Goal: Information Seeking & Learning: Learn about a topic

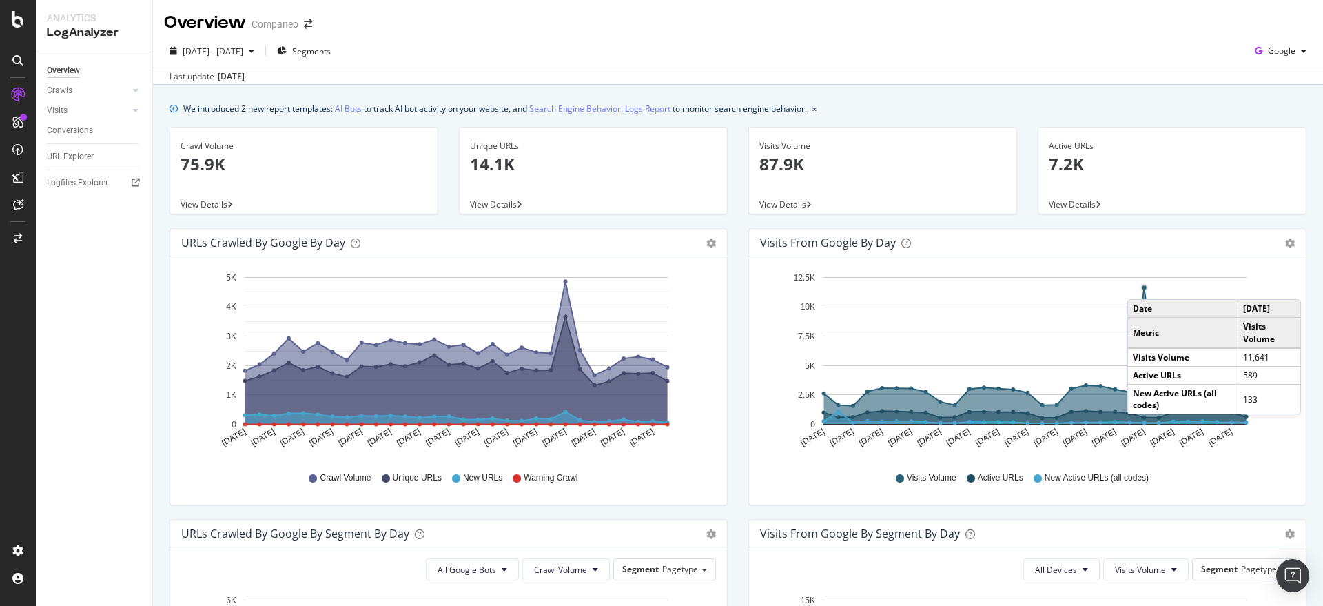
click at [1140, 285] on circle "A chart." at bounding box center [1144, 288] width 8 height 8
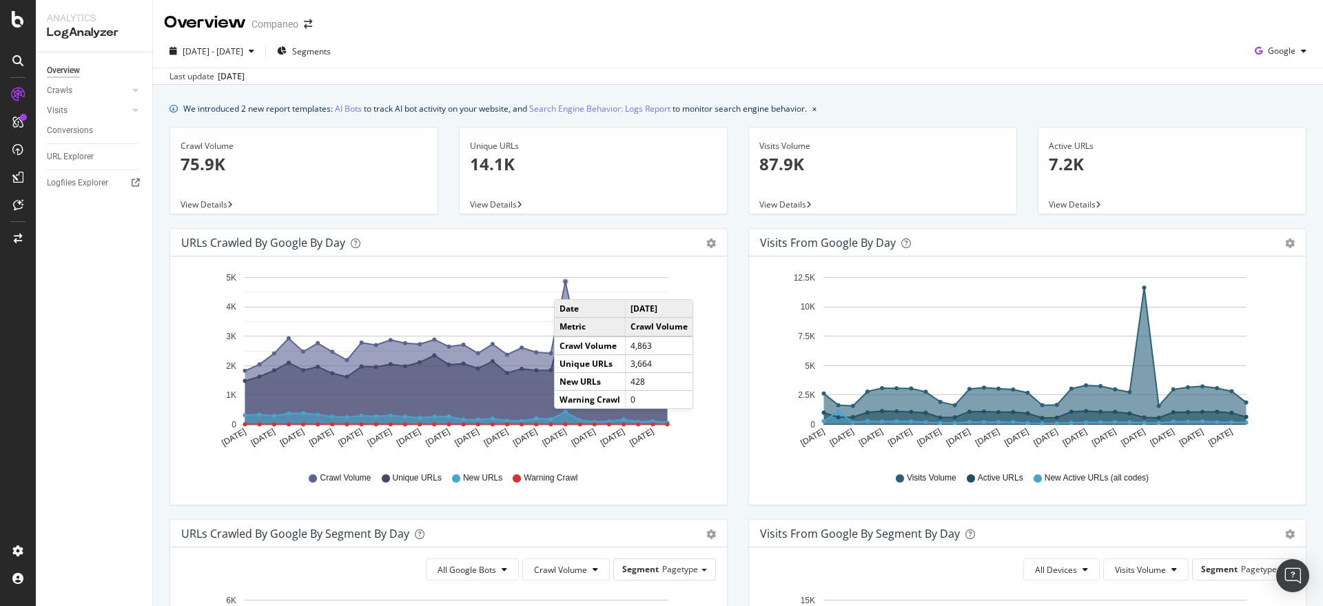
click at [568, 285] on rect "A chart." at bounding box center [456, 350] width 423 height 147
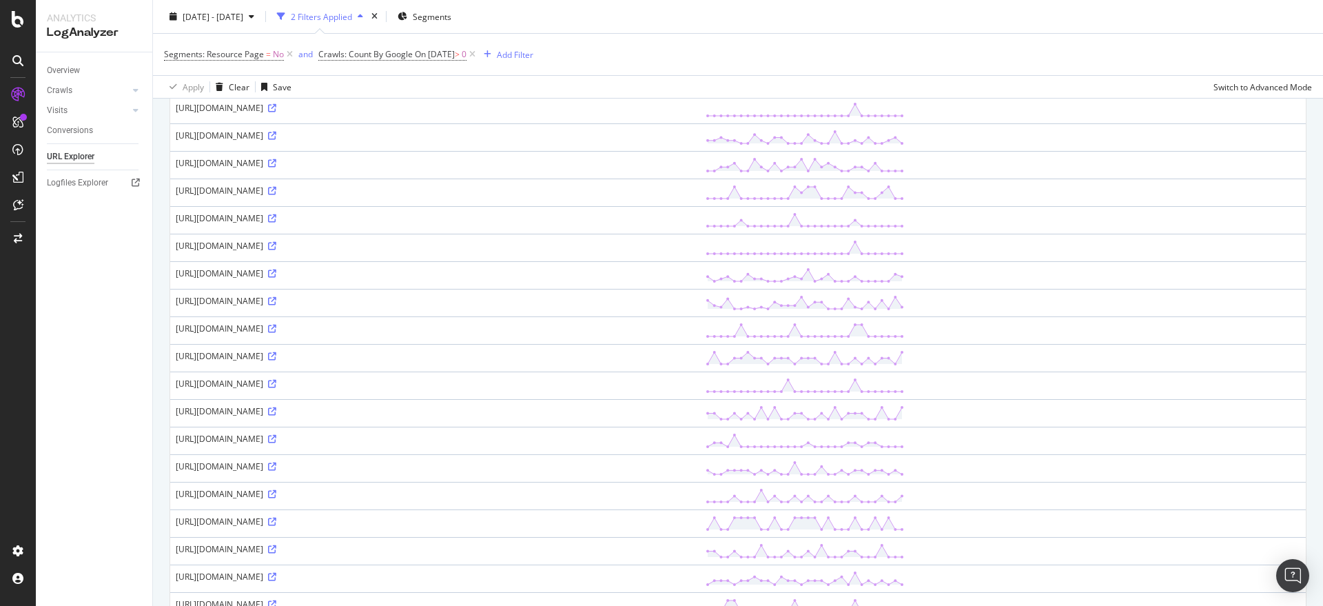
scroll to position [1094, 0]
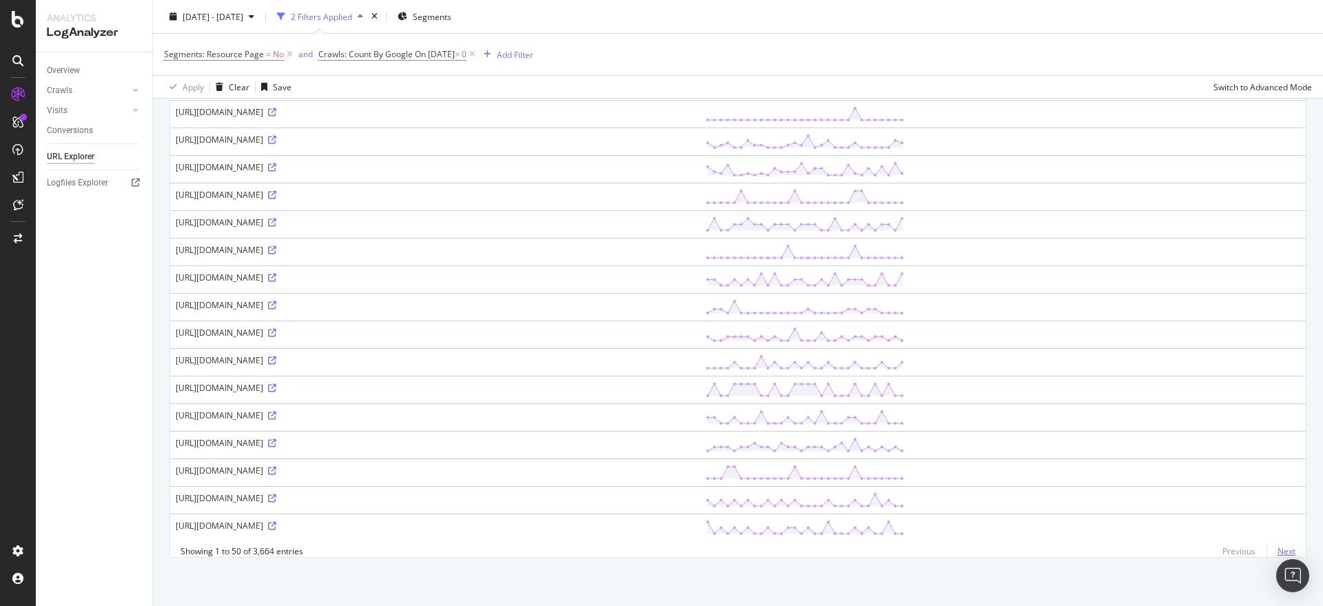
click at [1276, 552] on link "Next" at bounding box center [1280, 551] width 29 height 20
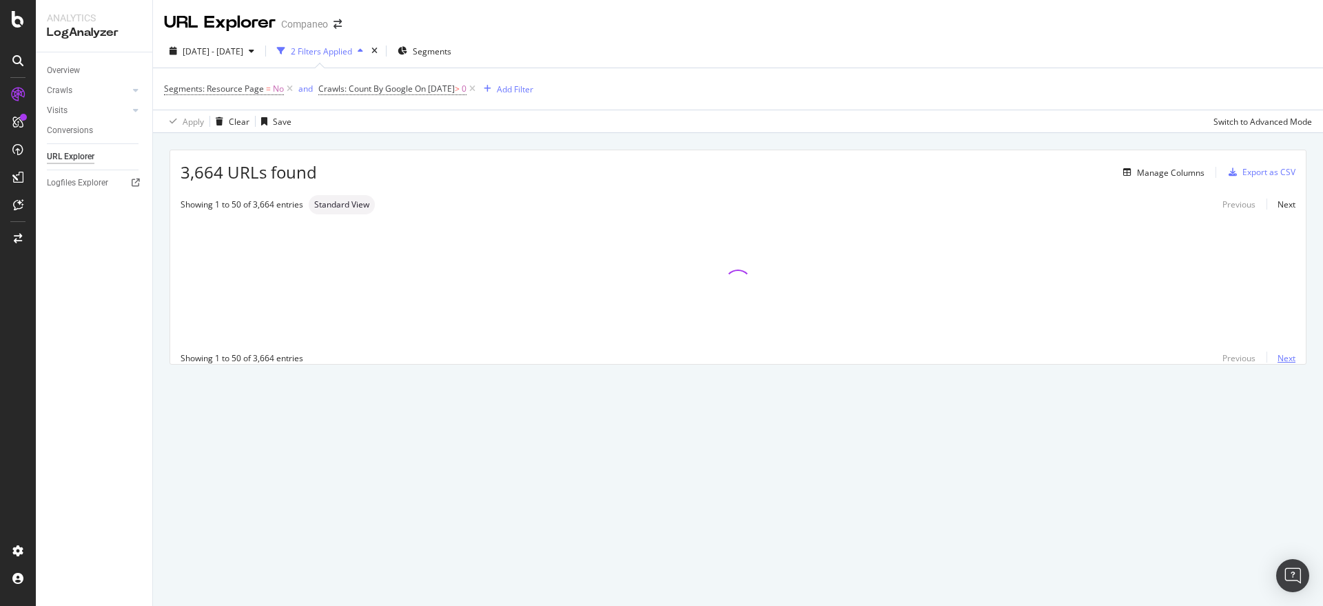
scroll to position [0, 0]
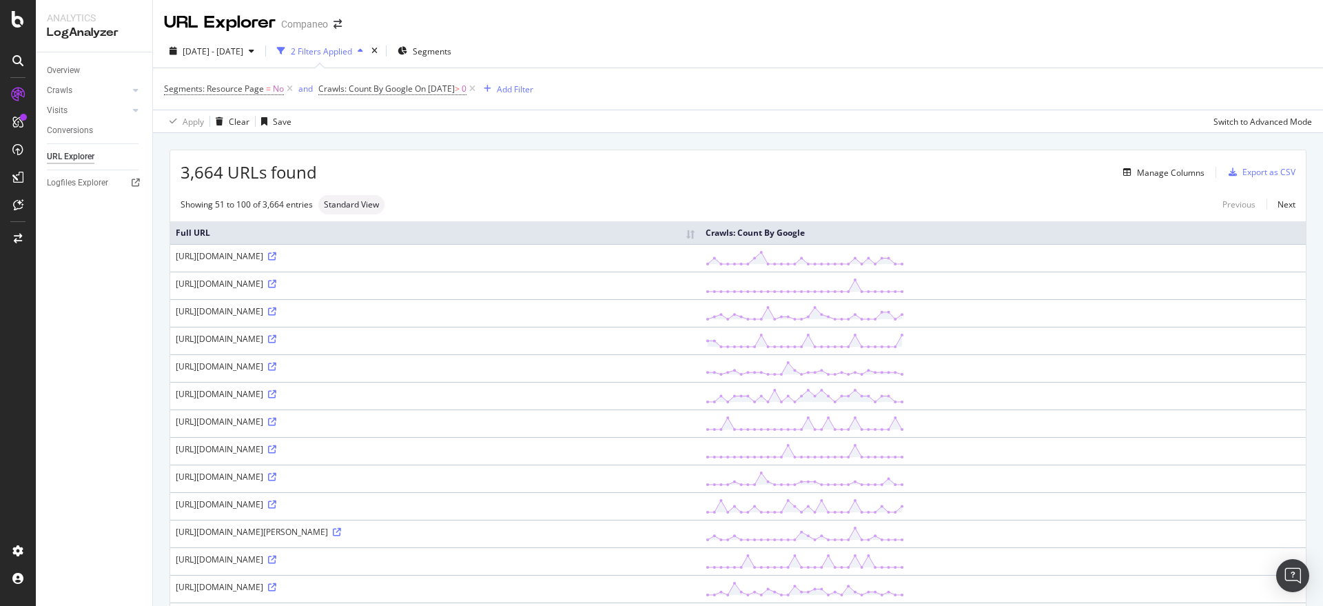
click at [788, 72] on div "Segments: Resource Page = No and Crawls: Count By Google On [DATE] > 0 Add Filt…" at bounding box center [738, 88] width 1148 height 41
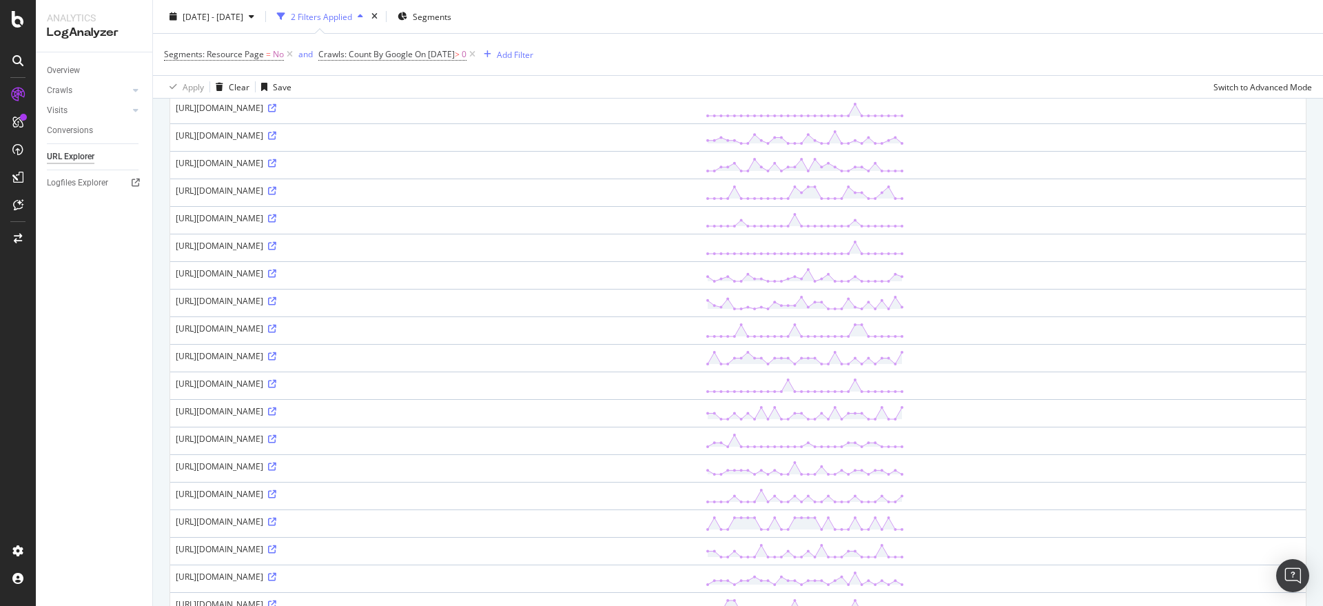
scroll to position [1094, 0]
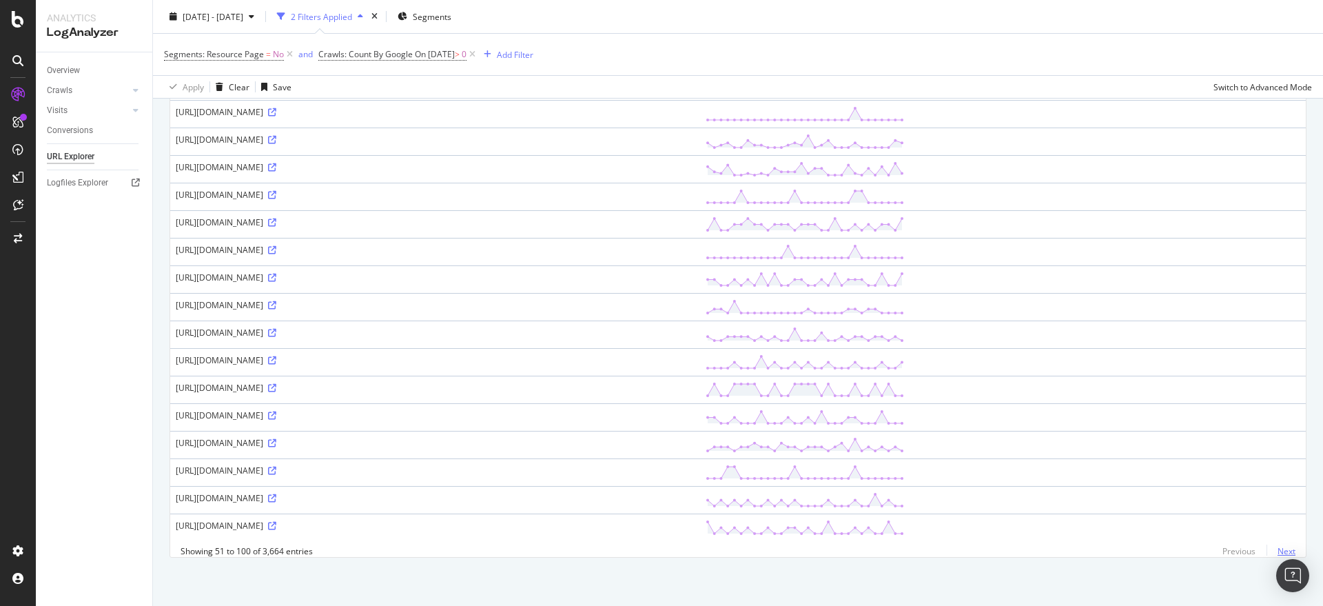
click at [1271, 550] on link "Next" at bounding box center [1280, 551] width 29 height 20
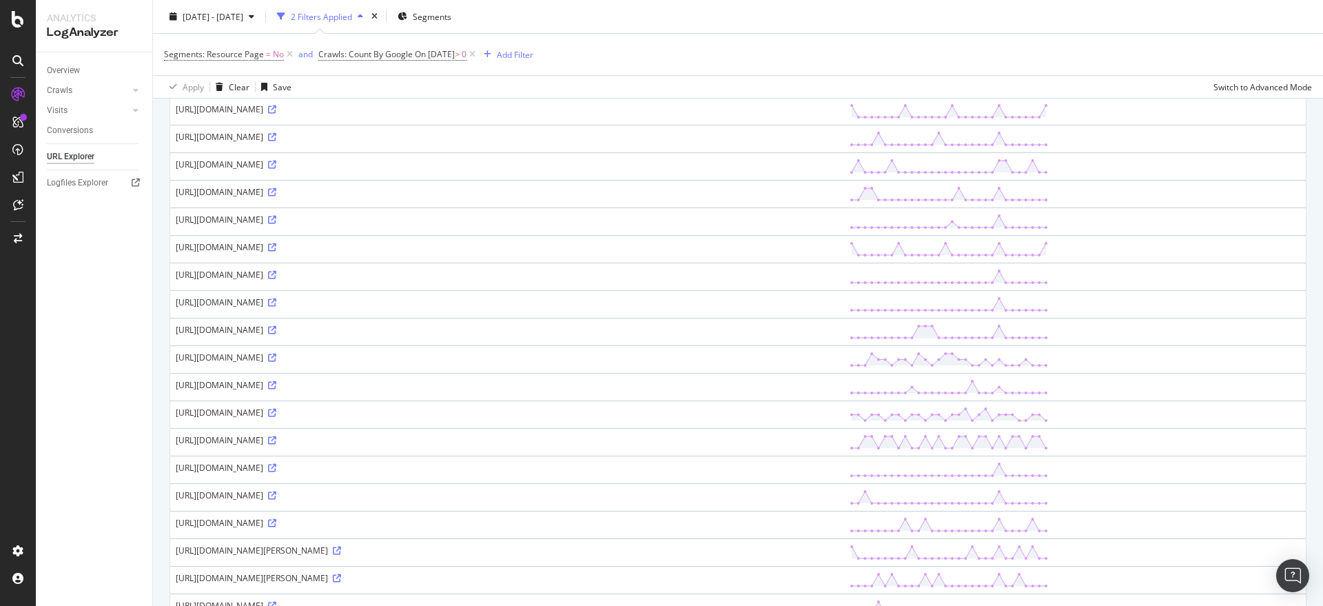
scroll to position [0, 0]
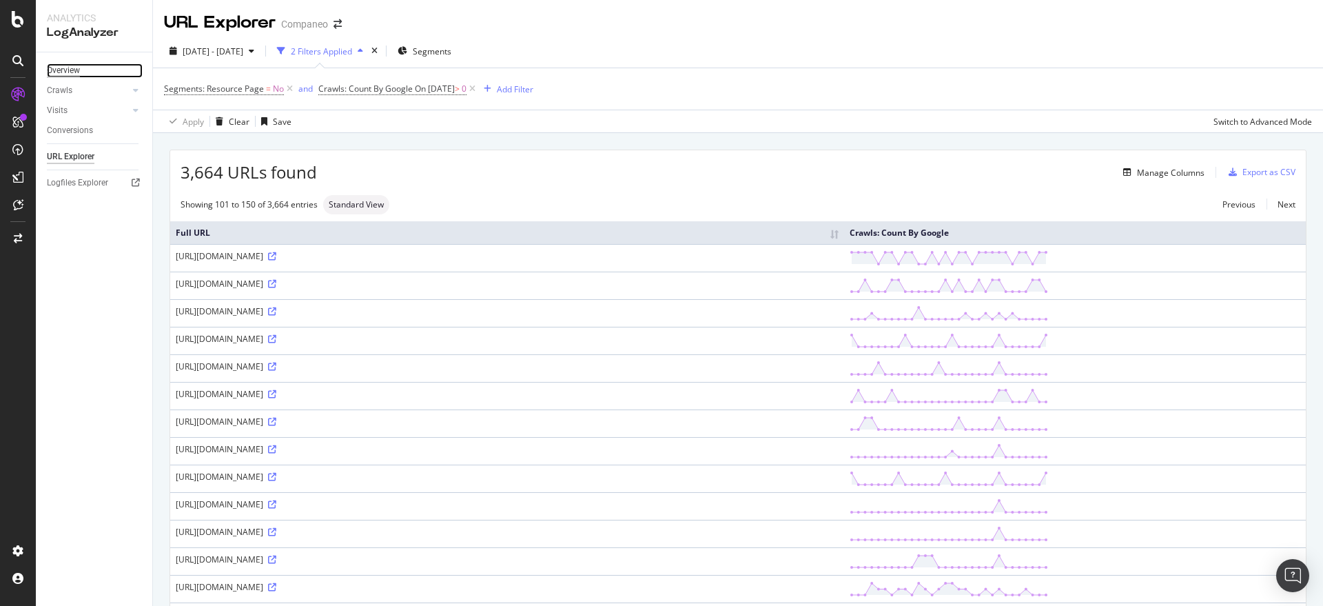
click at [77, 74] on div "Overview" at bounding box center [63, 70] width 33 height 14
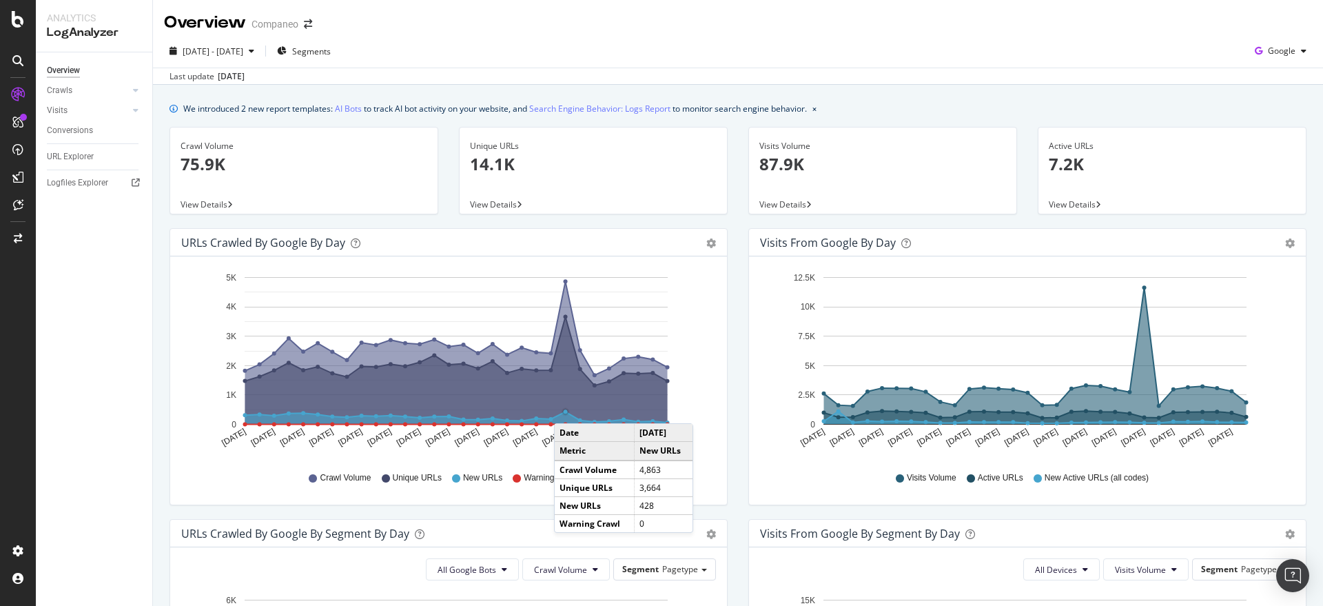
click at [568, 409] on circle "A chart." at bounding box center [565, 411] width 6 height 6
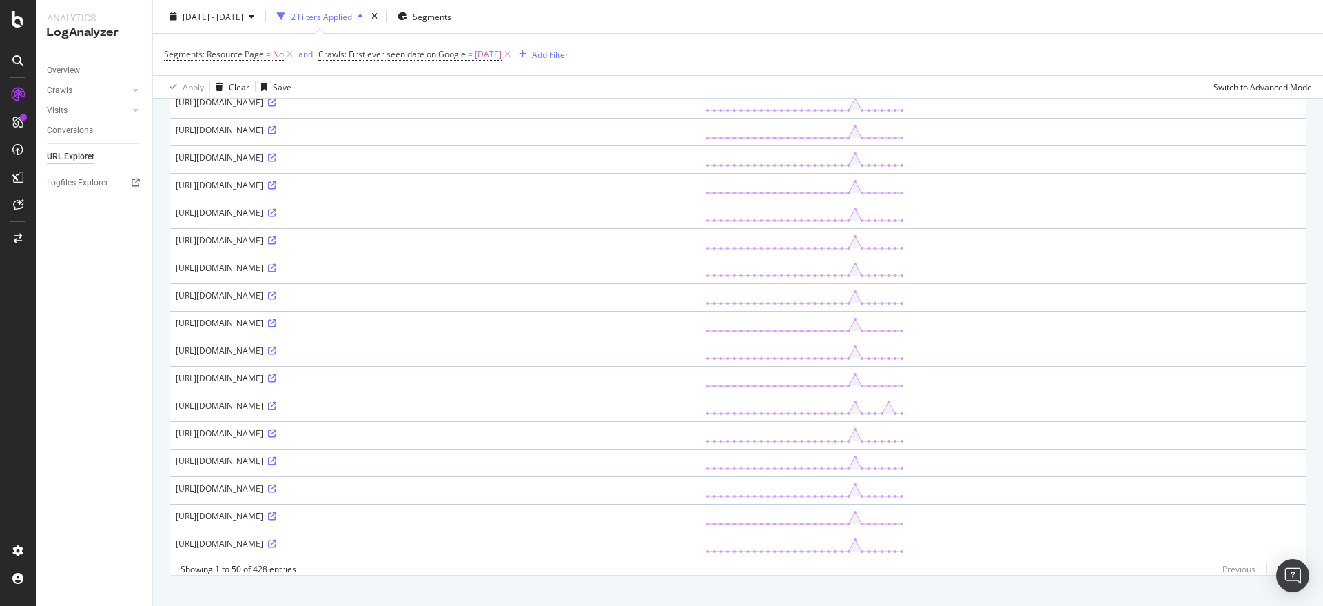
scroll to position [1094, 0]
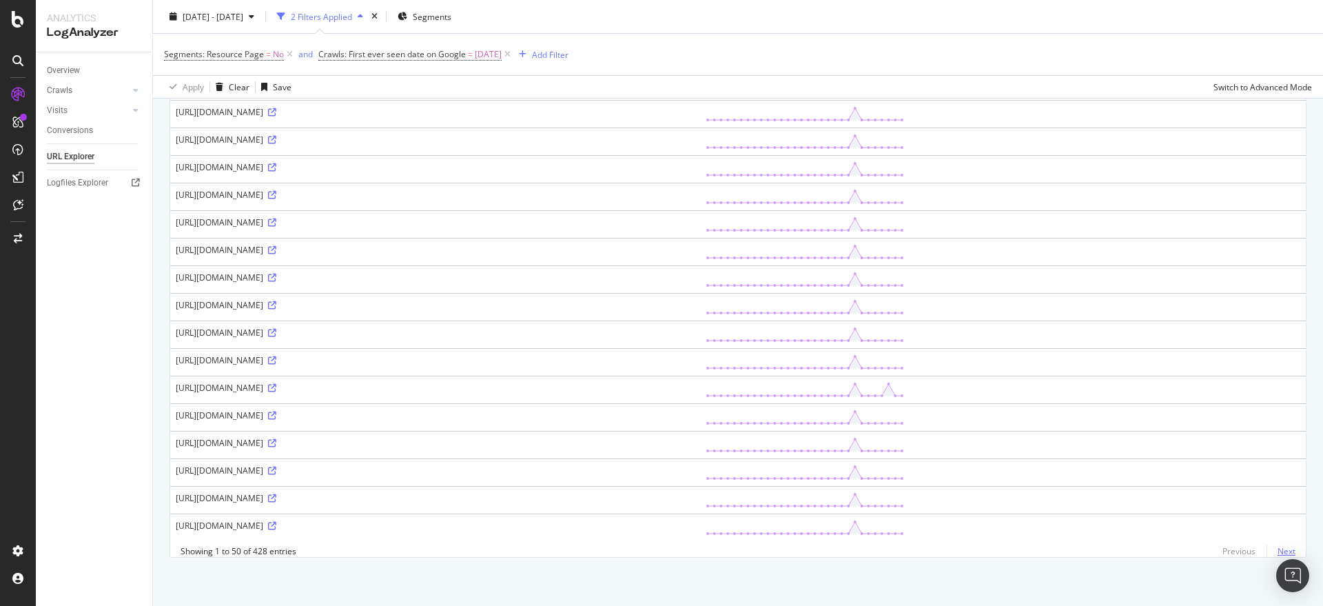
click at [1276, 548] on link "Next" at bounding box center [1280, 551] width 29 height 20
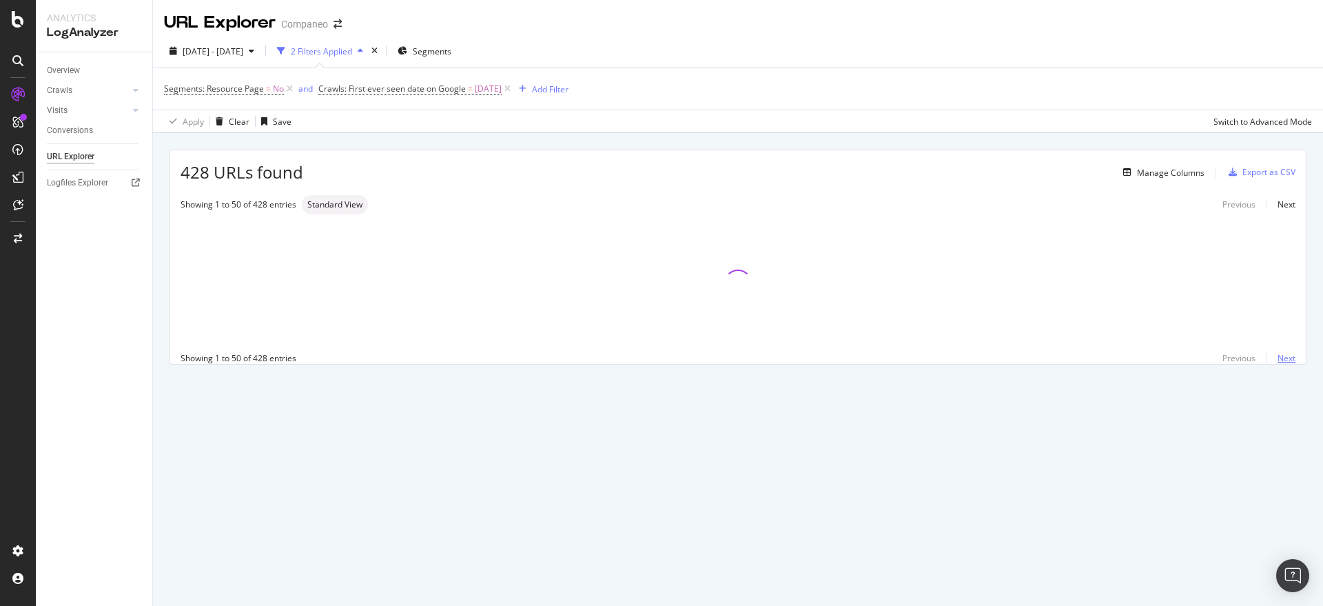
scroll to position [0, 0]
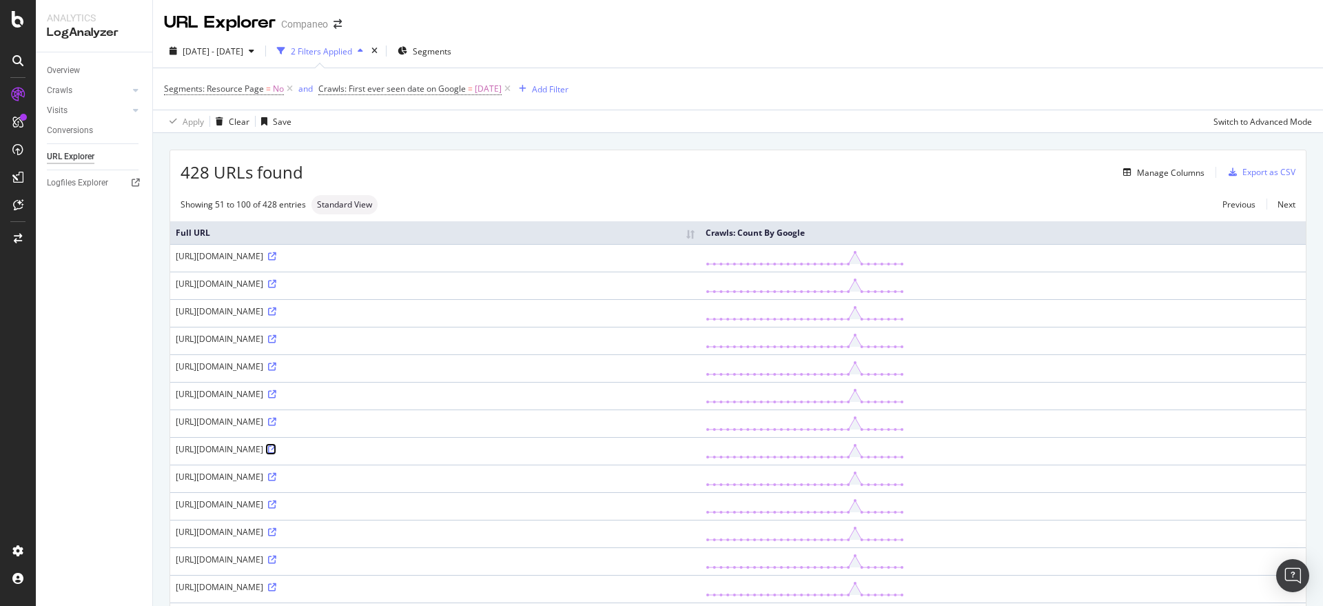
click at [276, 449] on icon at bounding box center [272, 449] width 8 height 8
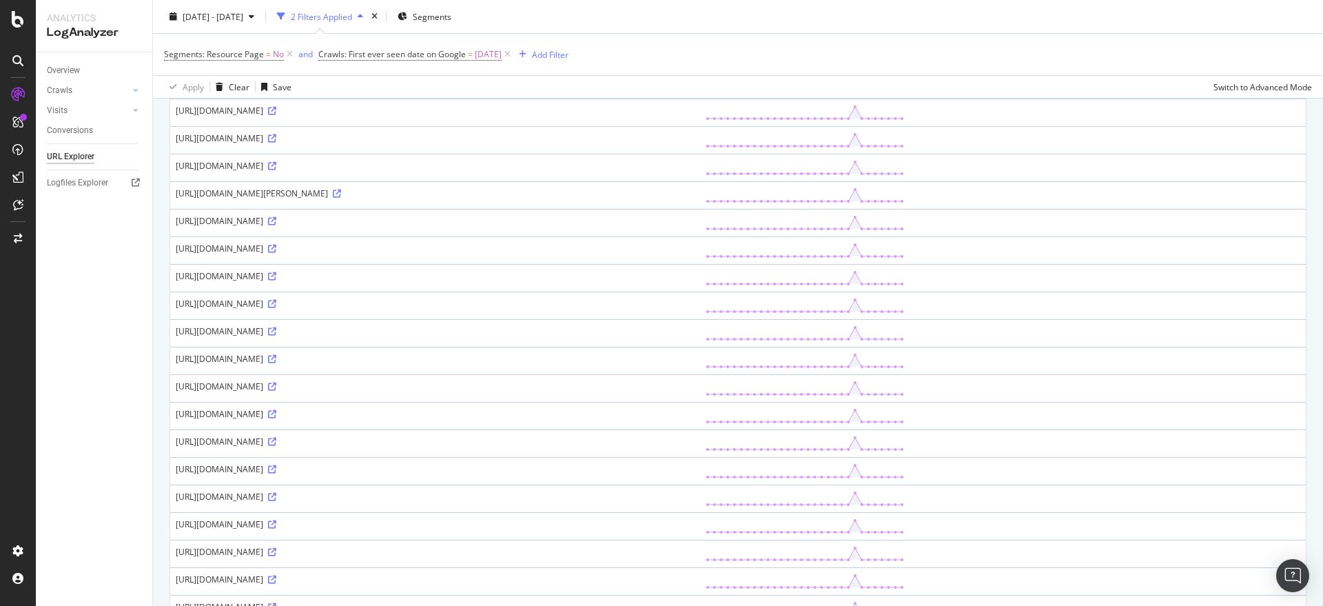
scroll to position [1094, 0]
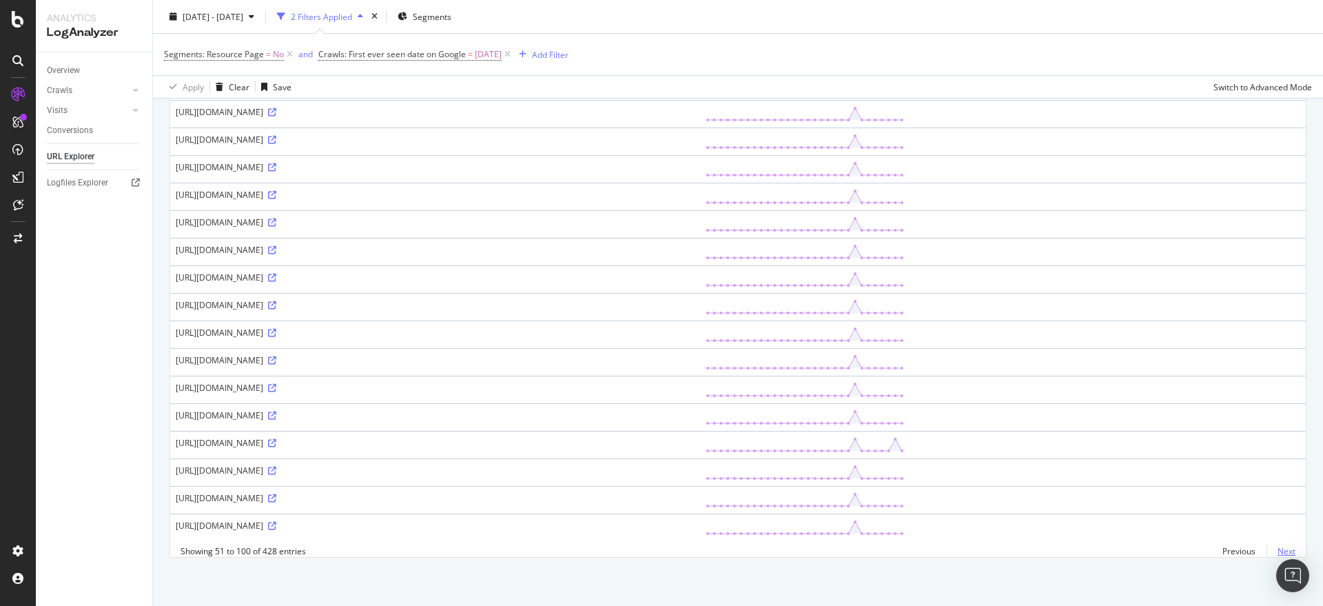
click at [1276, 552] on link "Next" at bounding box center [1280, 551] width 29 height 20
click at [1266, 556] on link "Next" at bounding box center [1280, 551] width 29 height 20
click at [1266, 547] on link "Next" at bounding box center [1280, 551] width 29 height 20
click at [1266, 551] on link "Next" at bounding box center [1280, 551] width 29 height 20
click at [1270, 553] on link "Next" at bounding box center [1280, 551] width 29 height 20
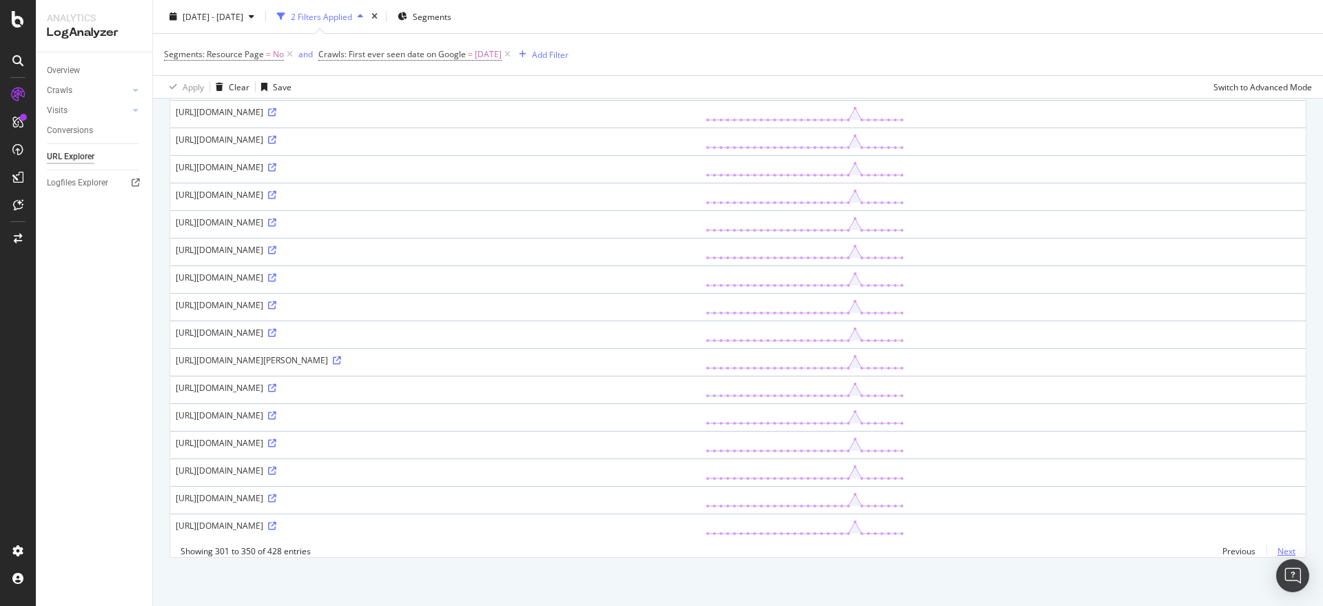
click at [1275, 551] on link "Next" at bounding box center [1280, 551] width 29 height 20
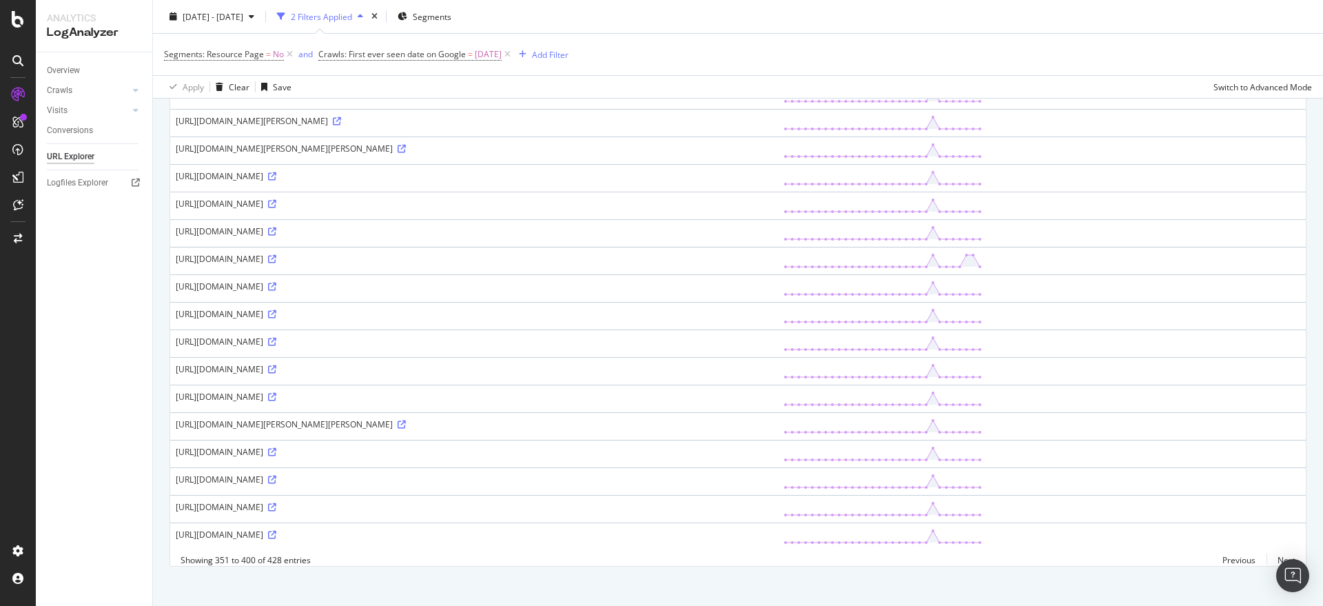
scroll to position [1094, 0]
click at [1270, 548] on link "Next" at bounding box center [1280, 551] width 29 height 20
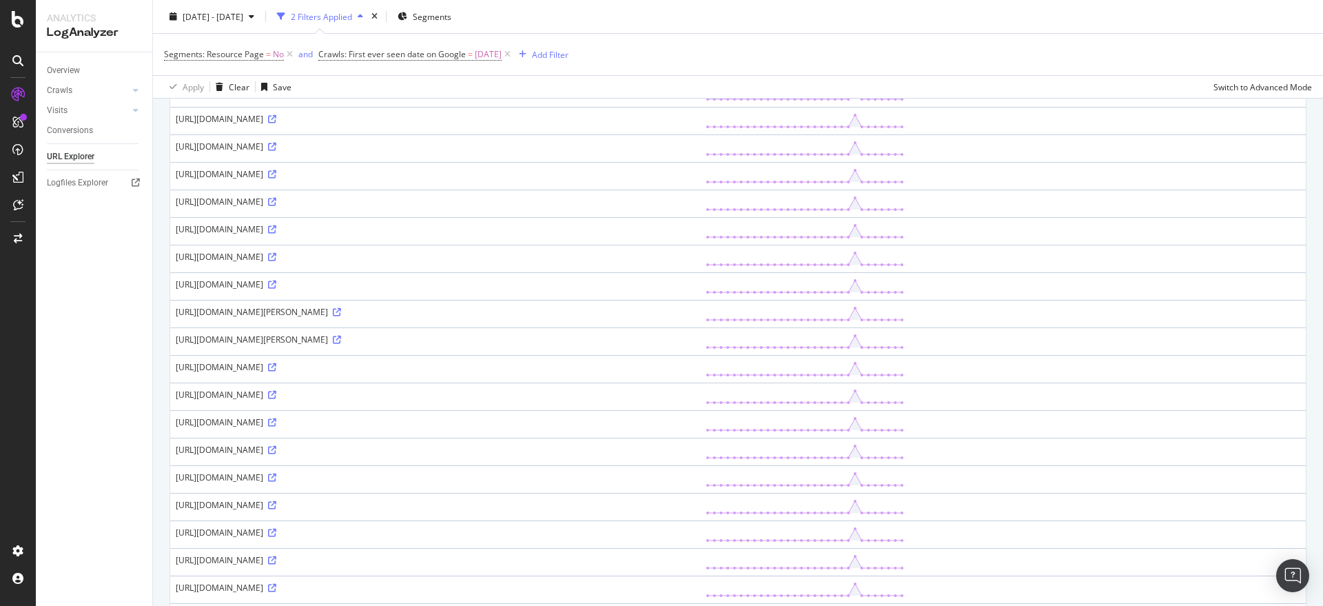
scroll to position [0, 0]
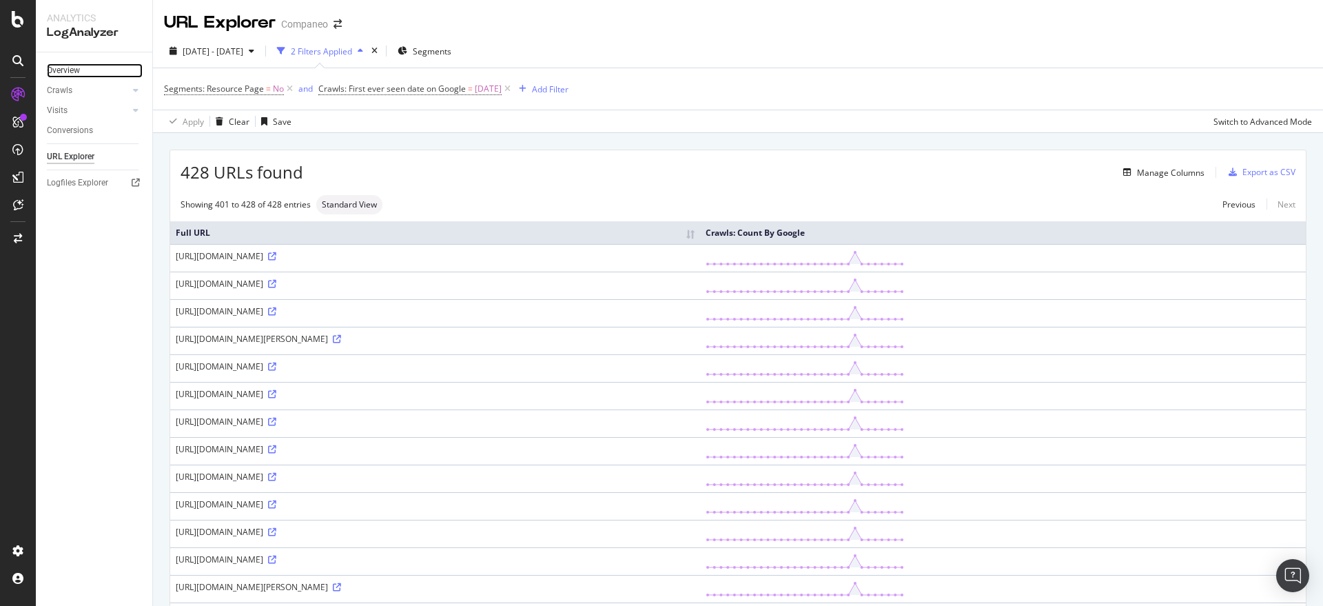
click at [84, 65] on link "Overview" at bounding box center [95, 70] width 96 height 14
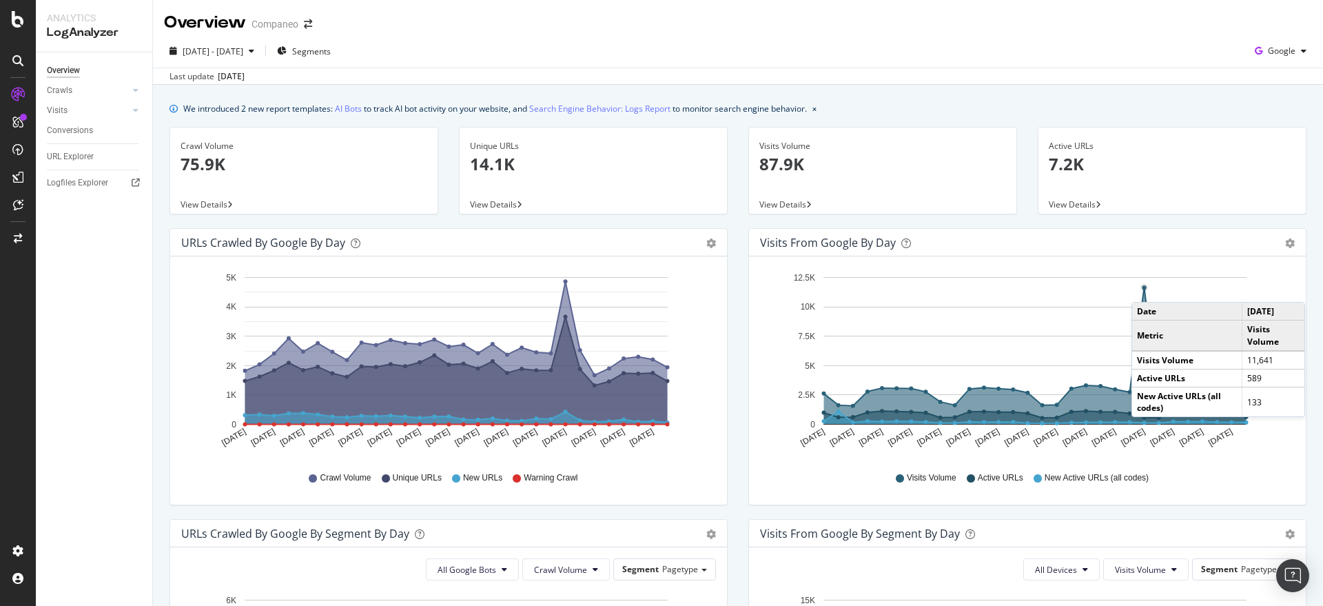
click at [1142, 288] on circle "A chart." at bounding box center [1144, 287] width 4 height 4
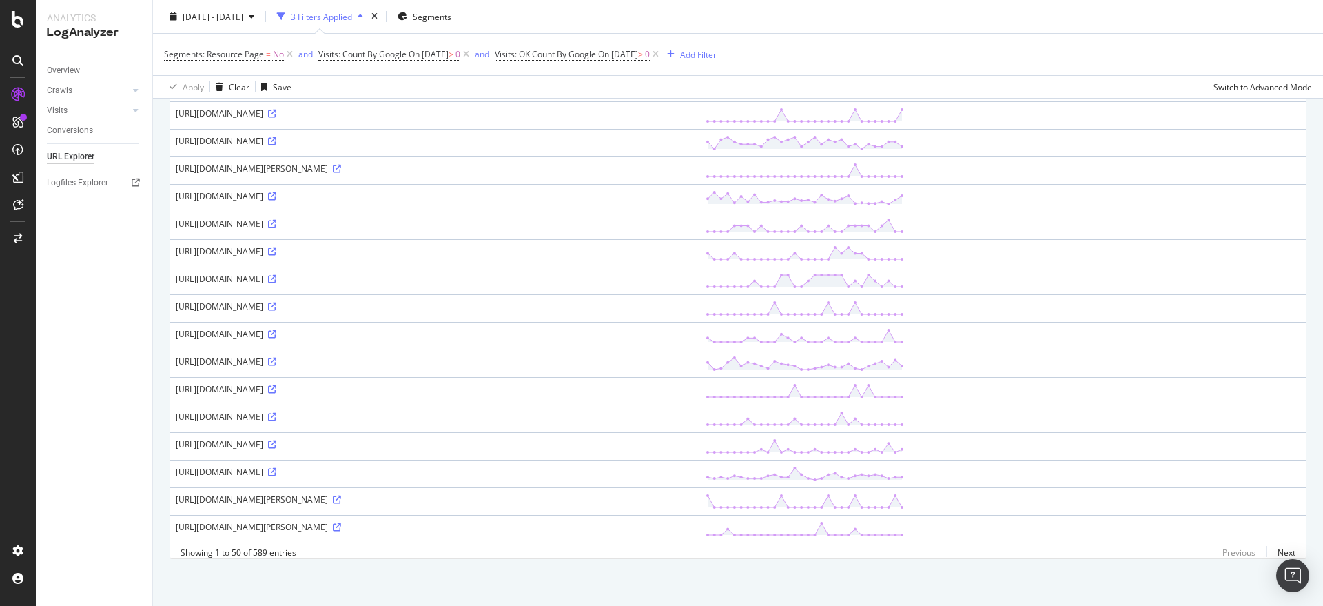
scroll to position [1101, 0]
click at [1279, 552] on link "Next" at bounding box center [1280, 551] width 29 height 20
click at [1277, 551] on link "Next" at bounding box center [1280, 551] width 29 height 20
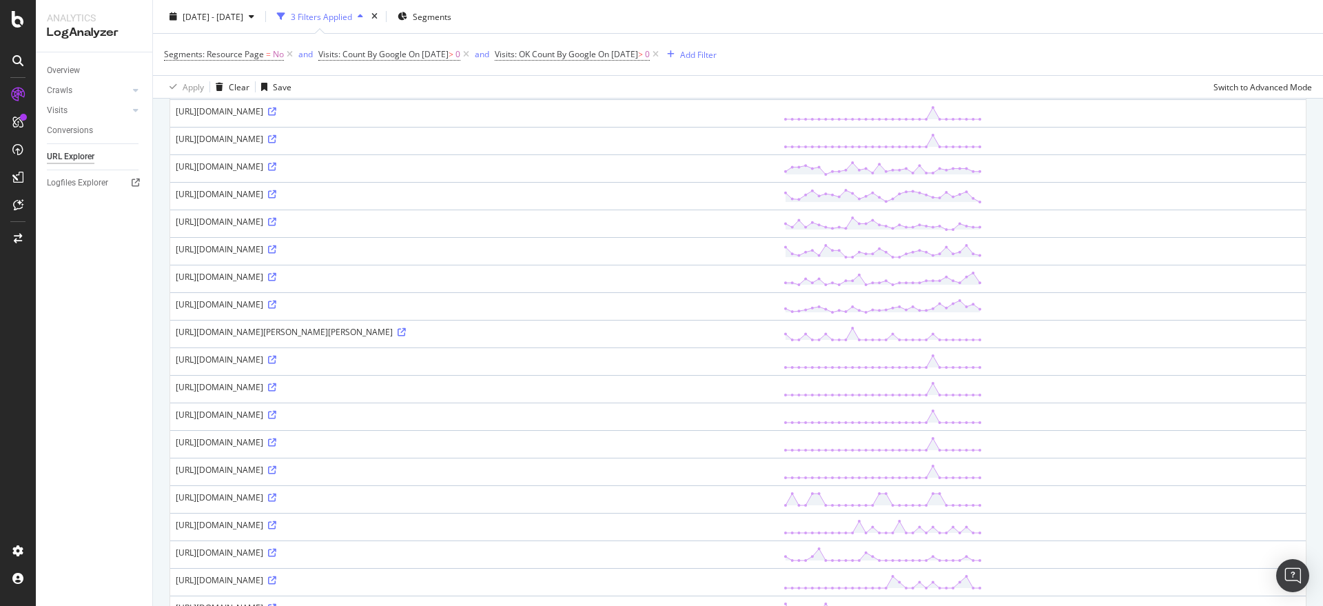
scroll to position [1117, 0]
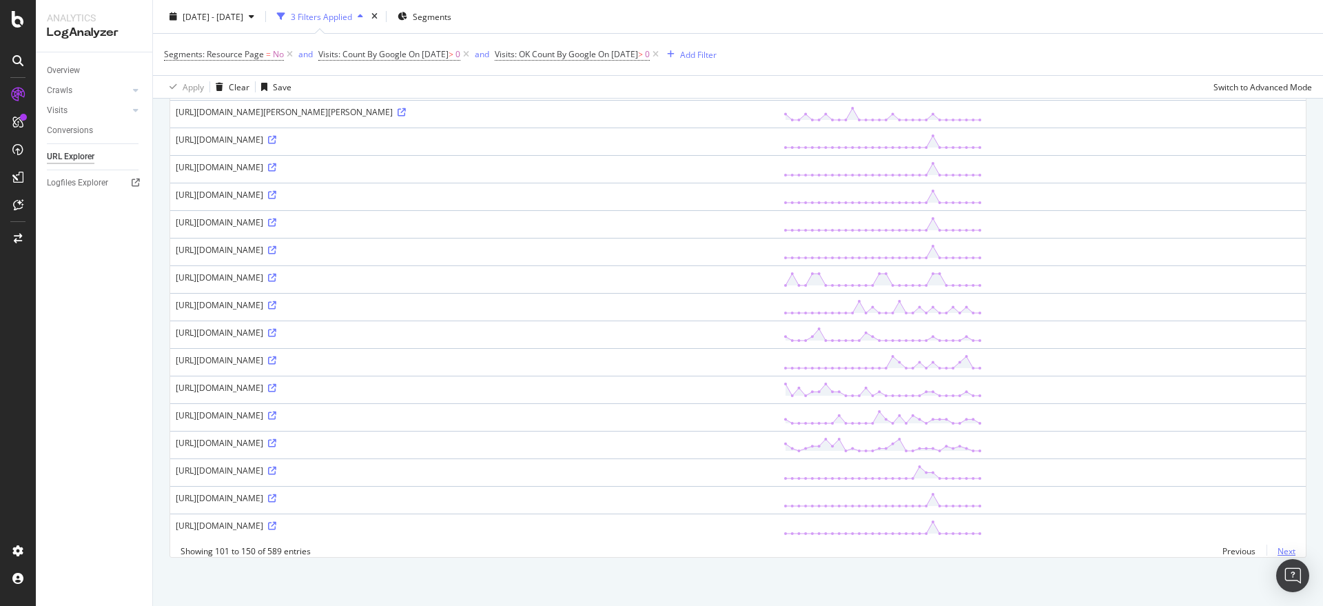
click at [1267, 553] on link "Next" at bounding box center [1280, 551] width 29 height 20
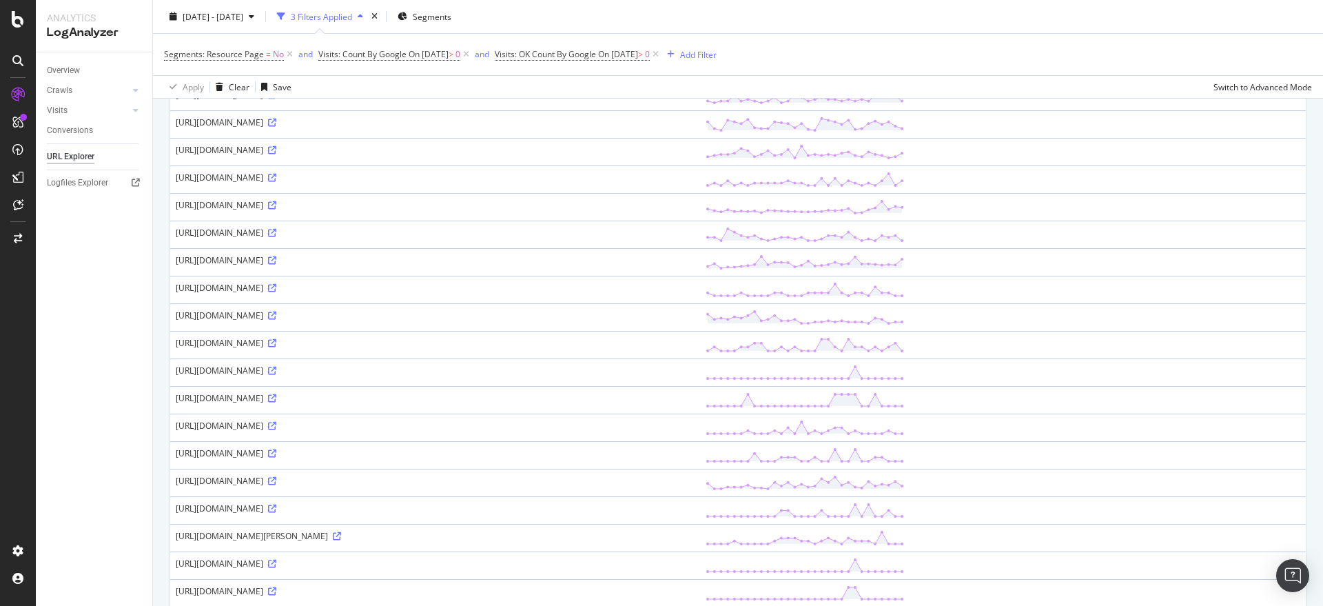
scroll to position [1125, 0]
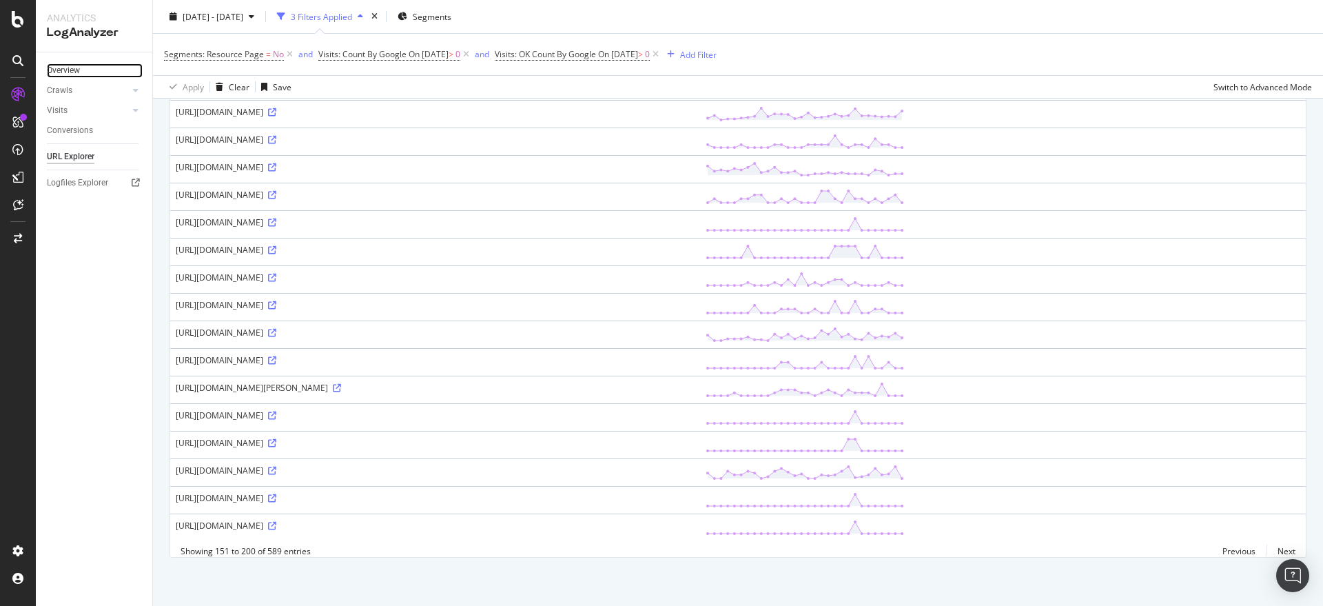
click at [82, 72] on link "Overview" at bounding box center [95, 70] width 96 height 14
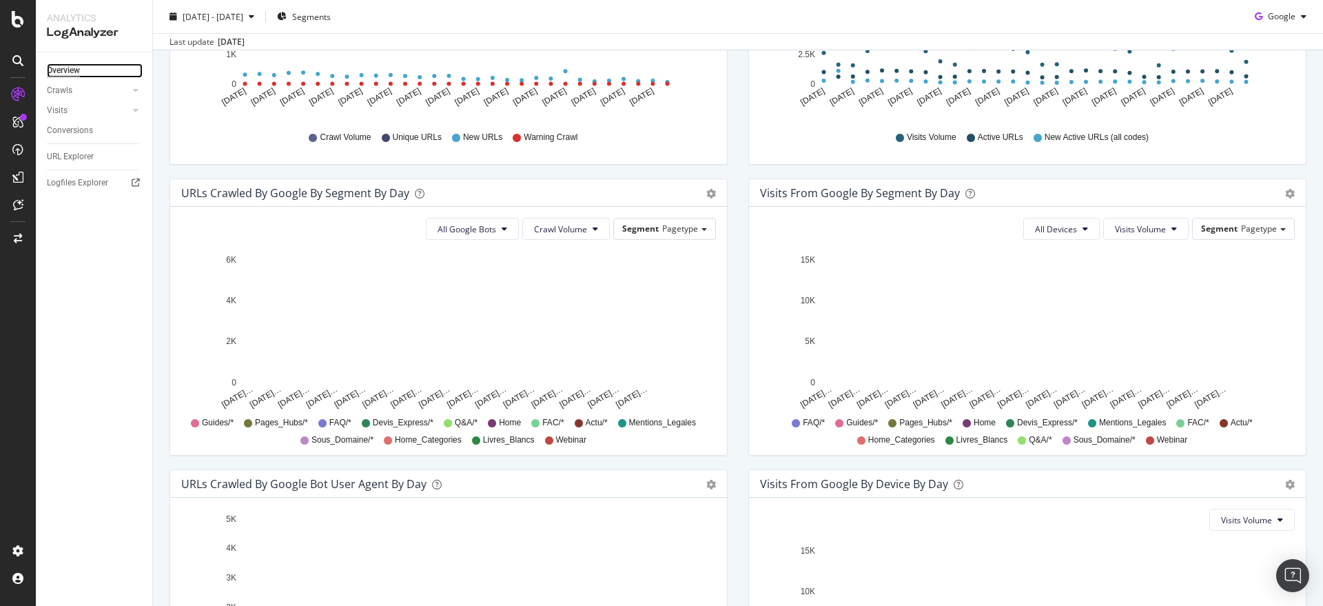
scroll to position [344, 0]
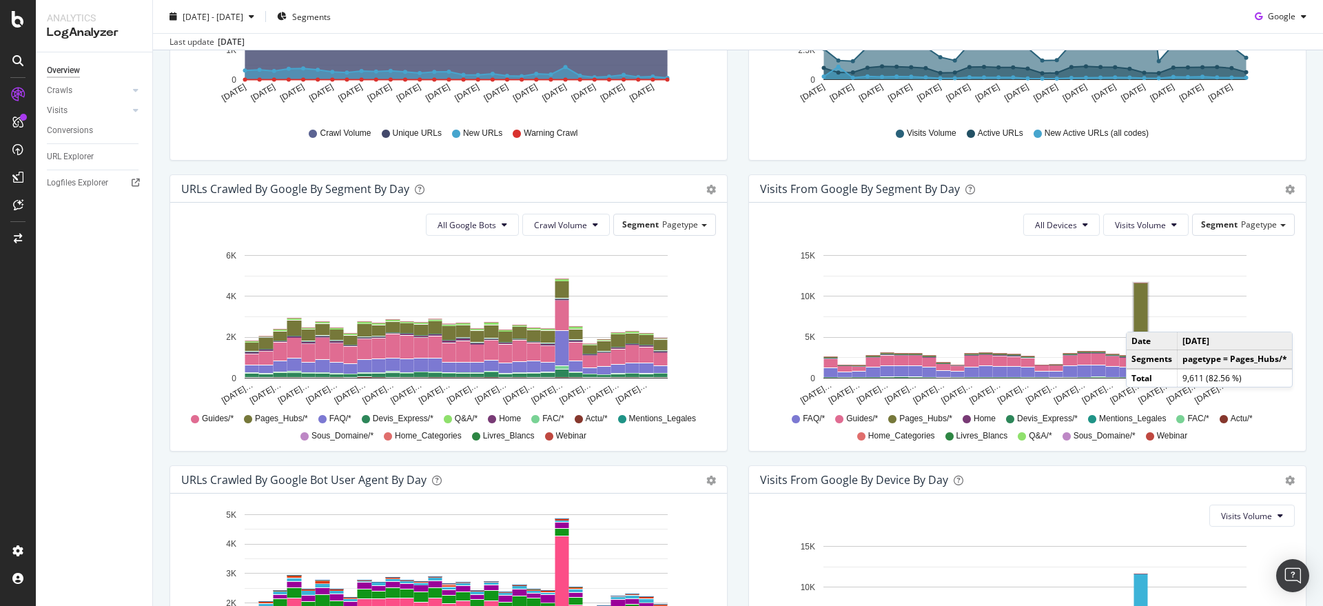
click at [1134, 318] on rect "A chart." at bounding box center [1141, 322] width 14 height 78
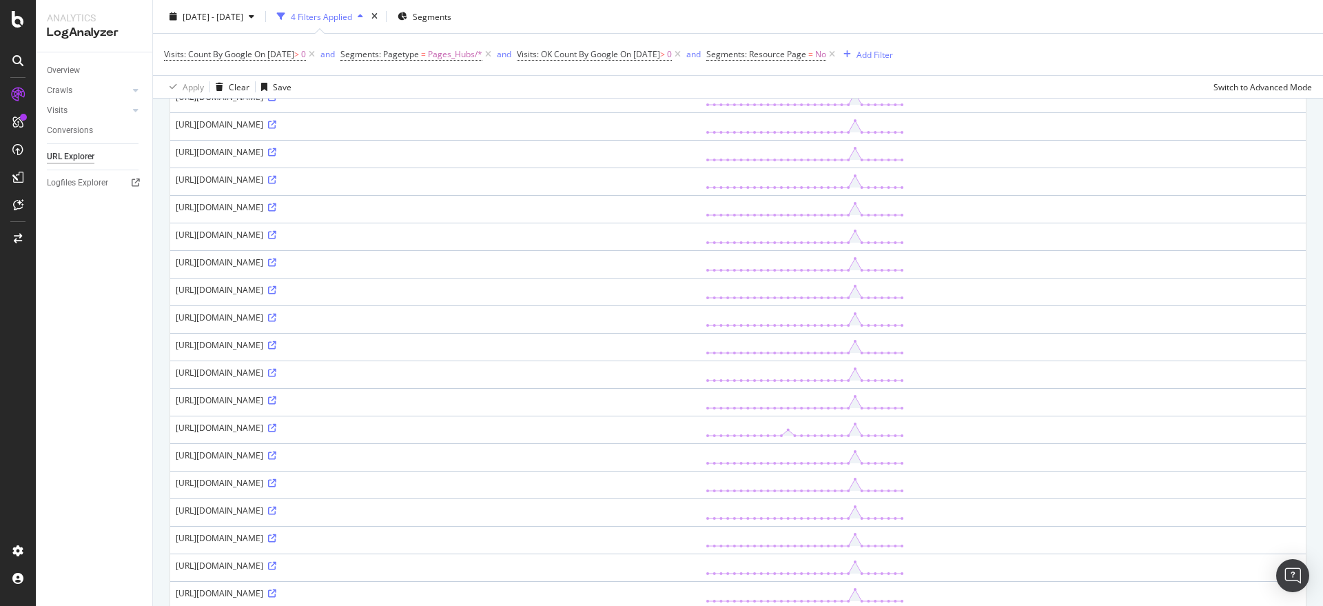
scroll to position [1033, 0]
click at [276, 383] on icon at bounding box center [272, 380] width 8 height 8
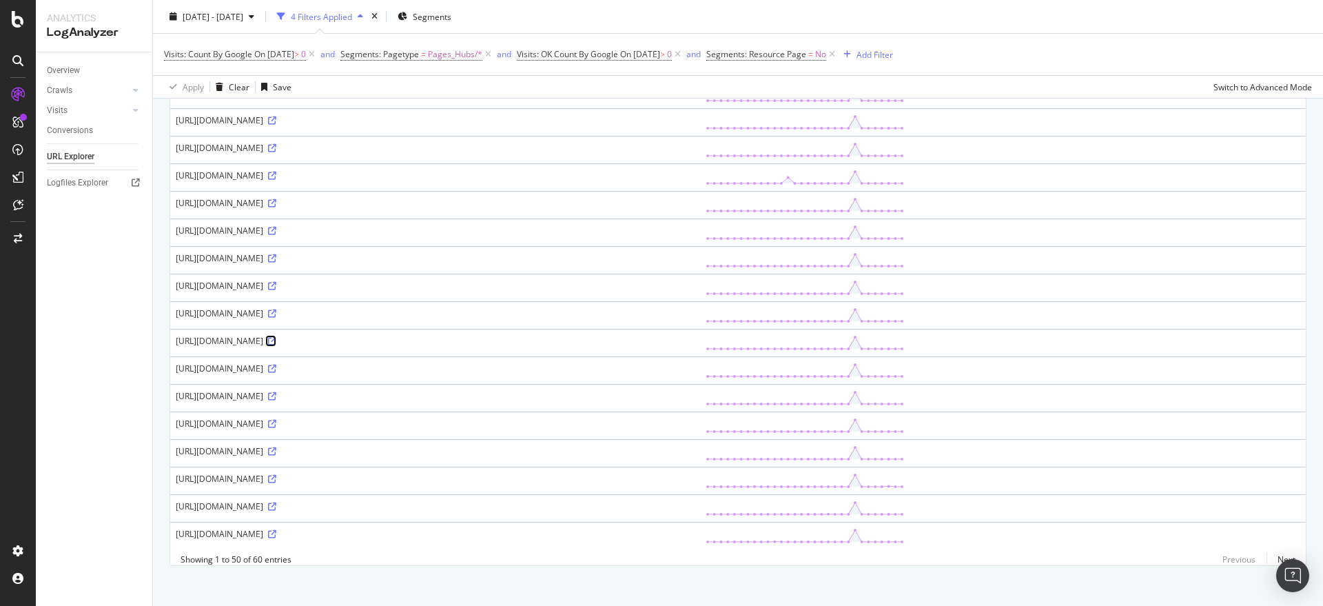
scroll to position [1094, 0]
click at [276, 466] on icon at bounding box center [272, 470] width 8 height 8
click at [1276, 553] on link "Next" at bounding box center [1280, 551] width 29 height 20
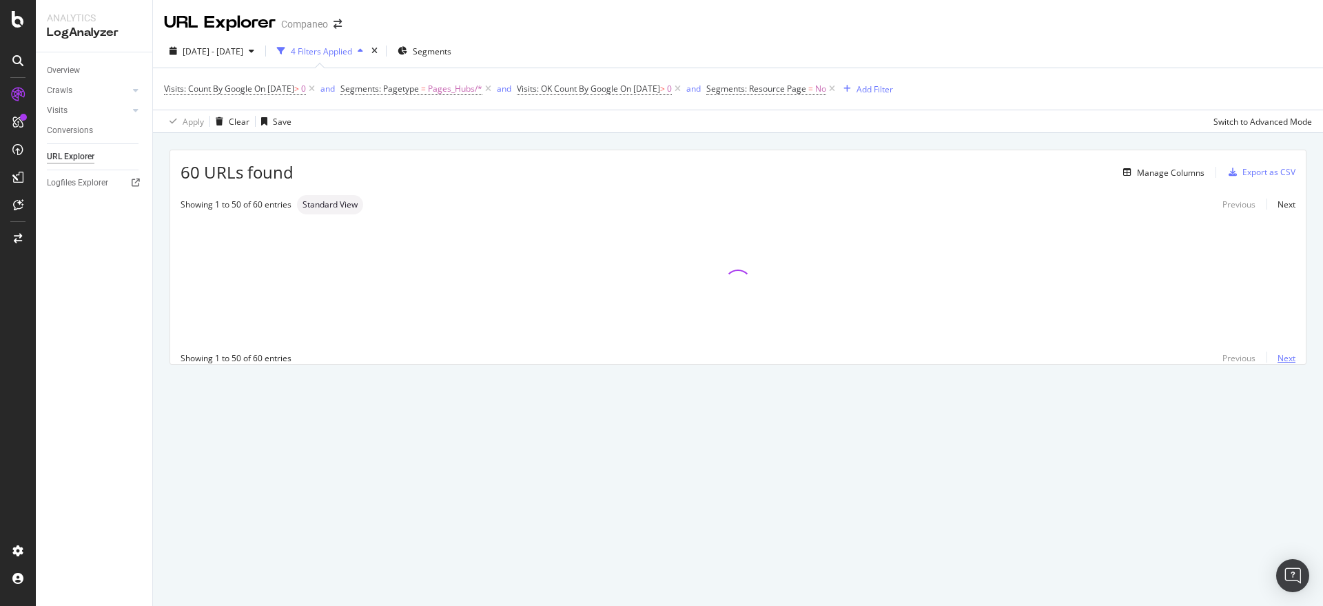
scroll to position [0, 0]
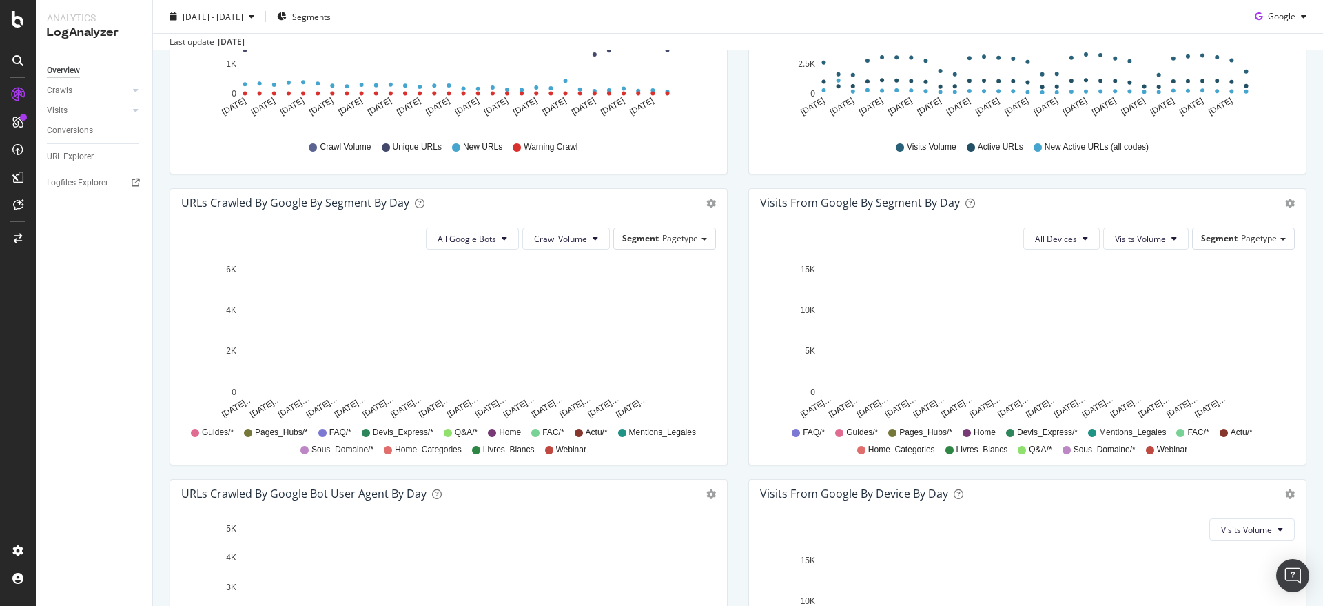
scroll to position [431, 0]
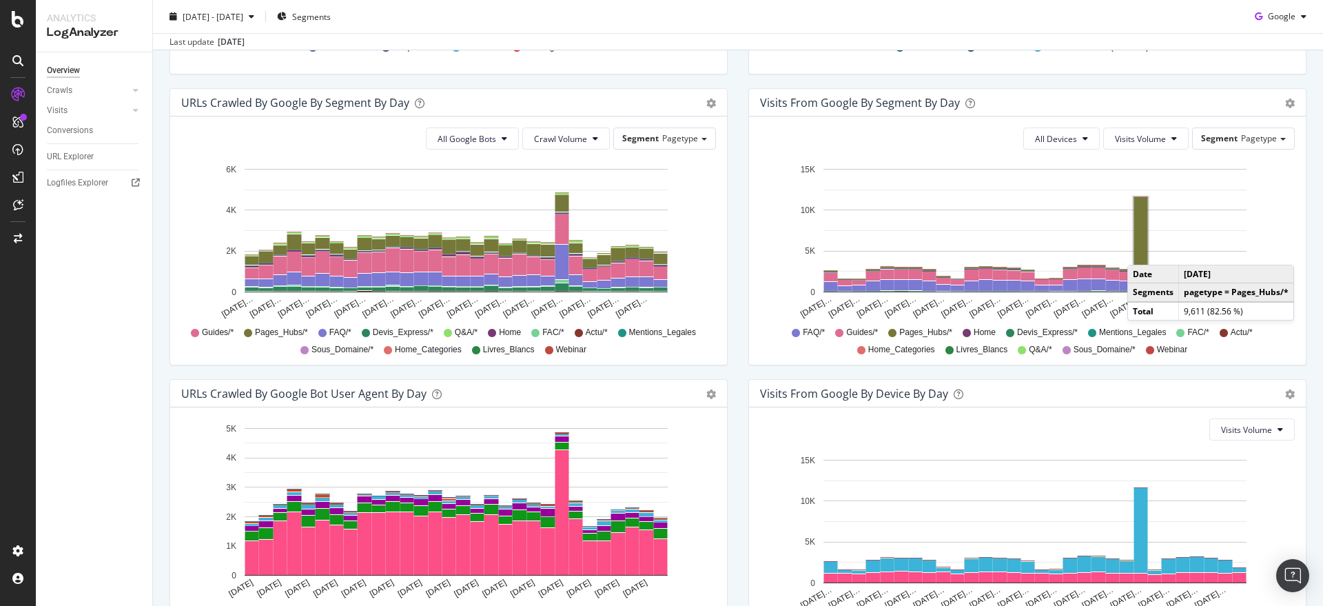
click at [1134, 251] on rect "A chart." at bounding box center [1141, 236] width 14 height 78
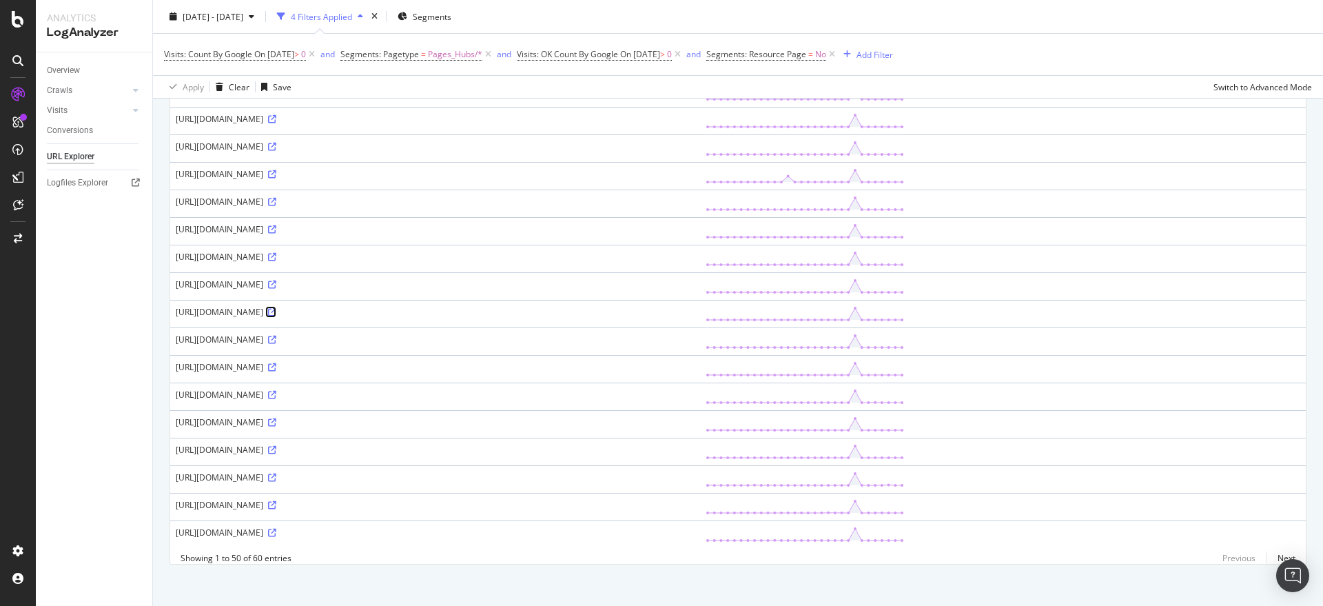
scroll to position [1094, 0]
click at [1266, 555] on link "Next" at bounding box center [1280, 551] width 29 height 20
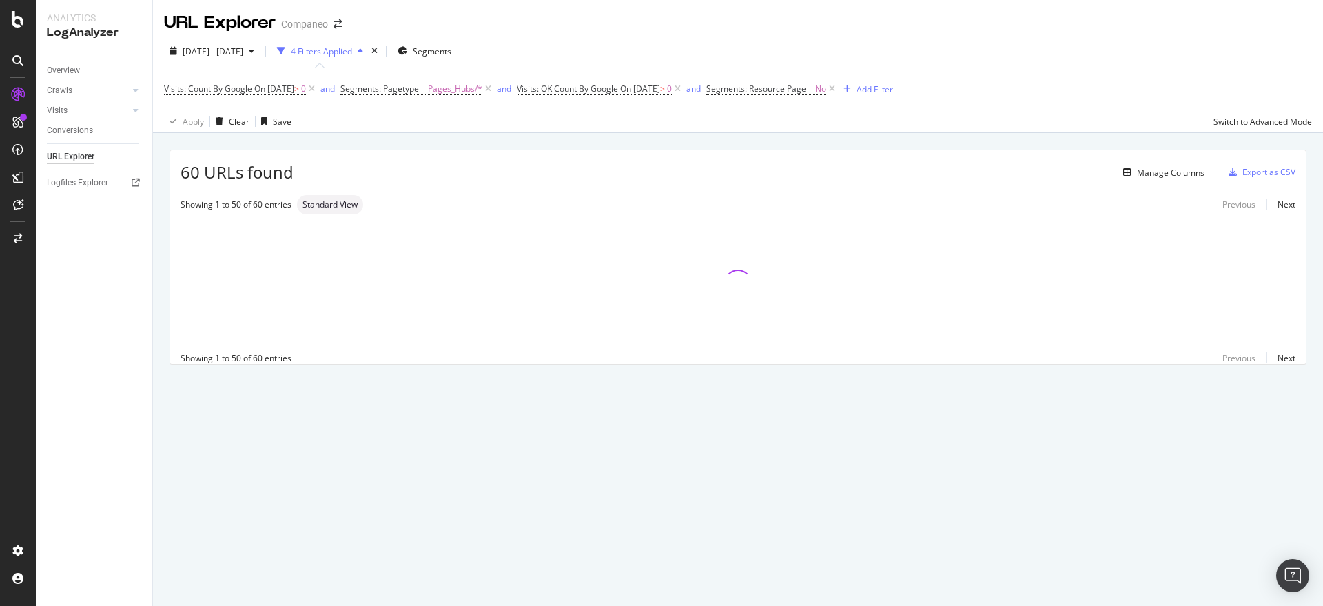
scroll to position [0, 0]
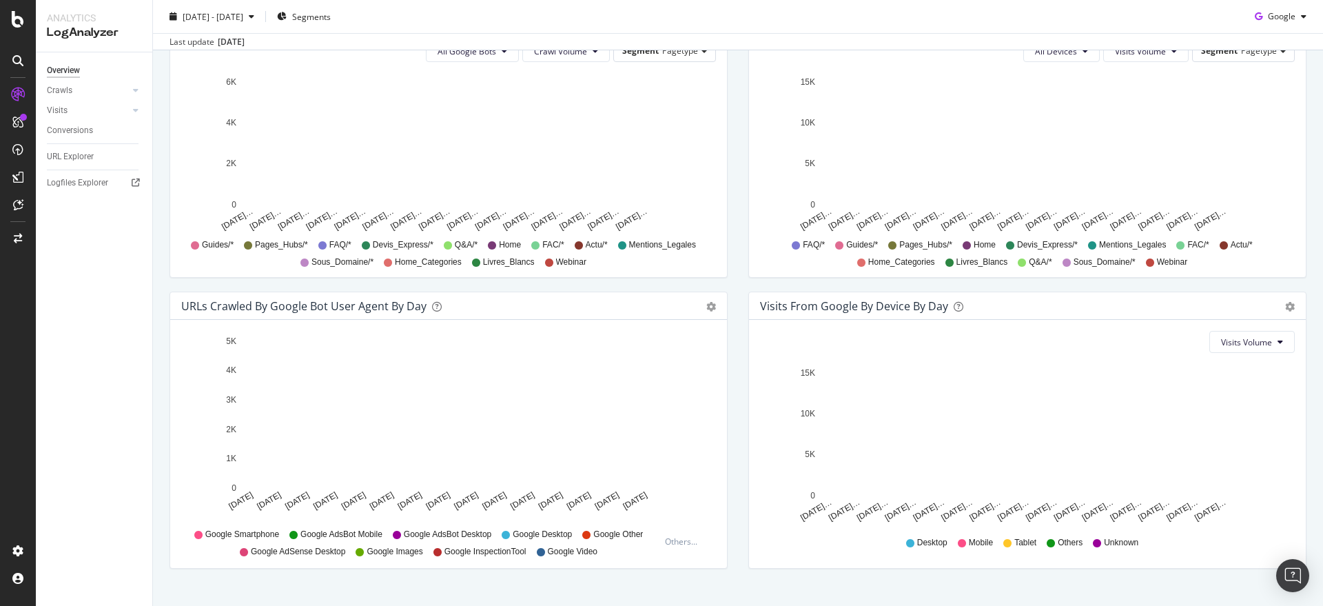
scroll to position [543, 0]
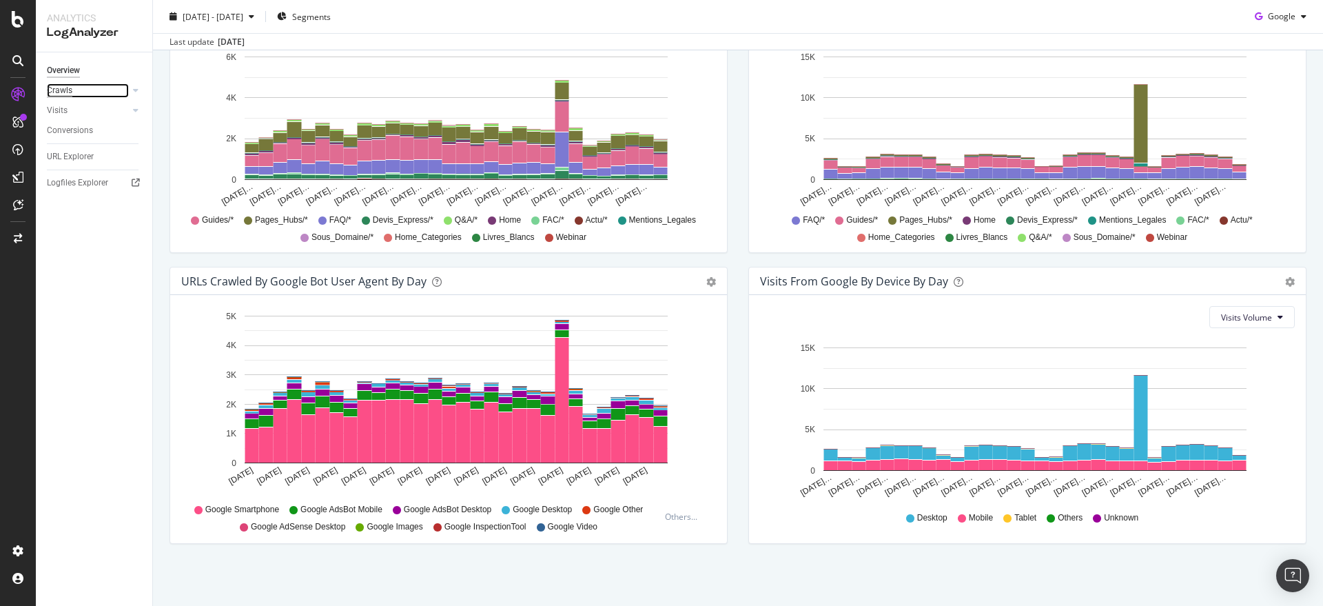
click at [70, 85] on div "Crawls" at bounding box center [59, 90] width 25 height 14
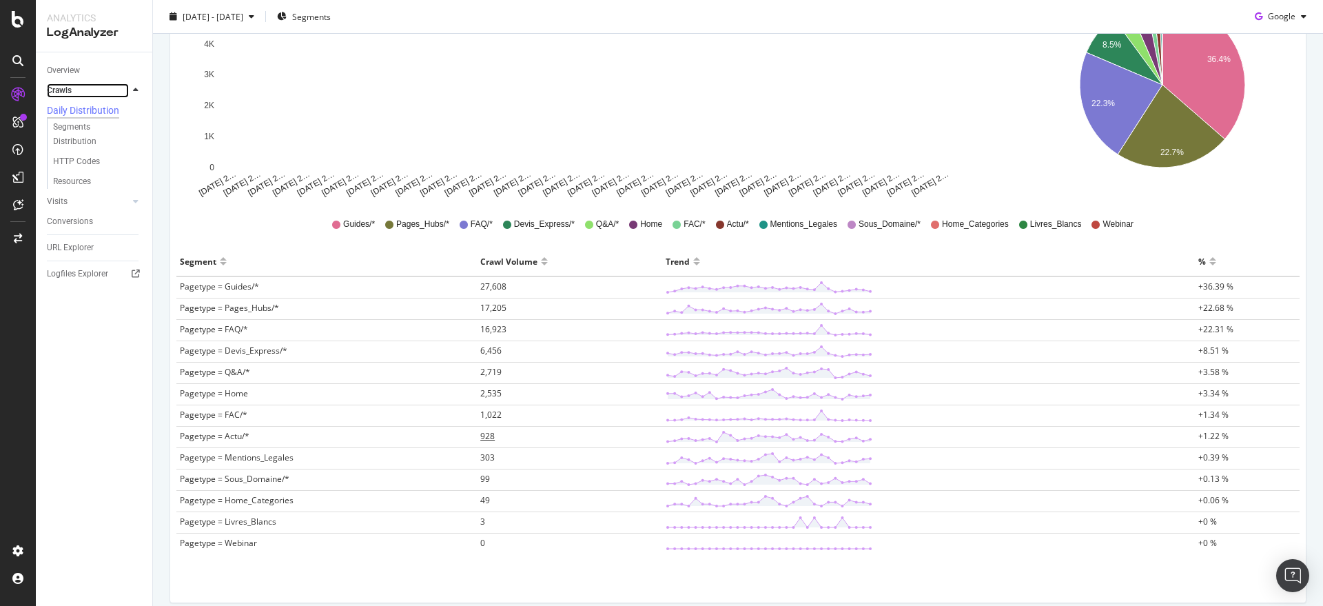
scroll to position [229, 0]
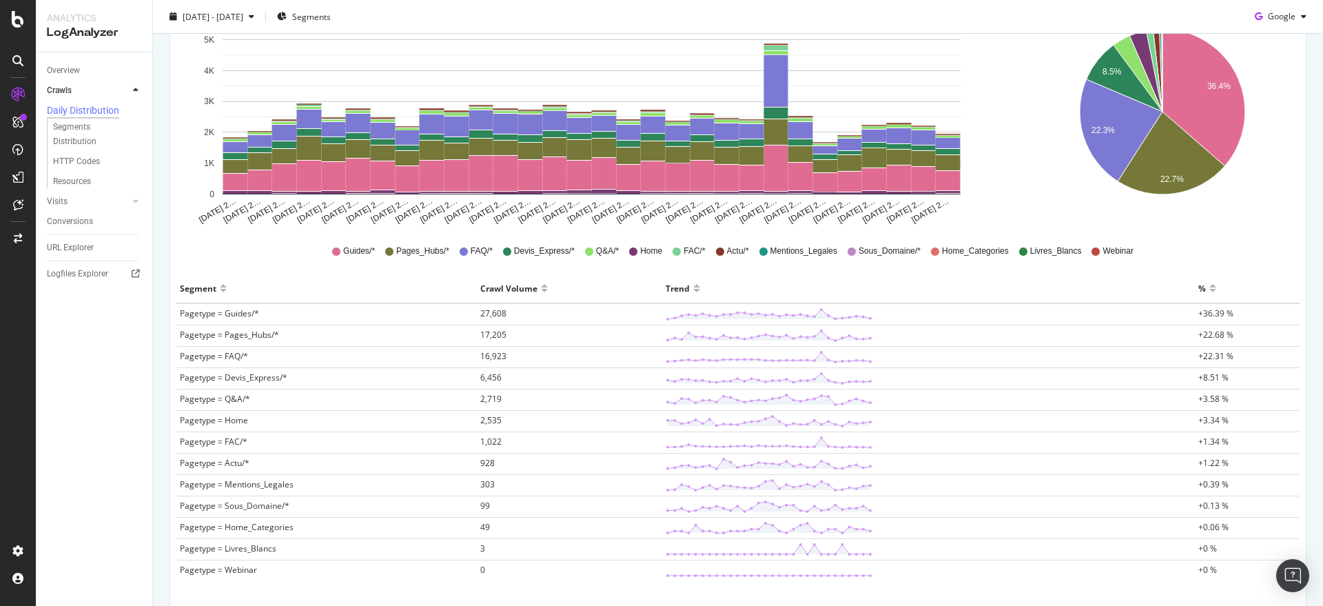
drag, startPoint x: 484, startPoint y: 396, endPoint x: 469, endPoint y: 398, distance: 15.3
click at [470, 398] on tr "Pagetype = Q&A/* 2,719 +3.58 %" at bounding box center [737, 399] width 1123 height 21
click at [482, 396] on span "2,719" at bounding box center [490, 399] width 21 height 12
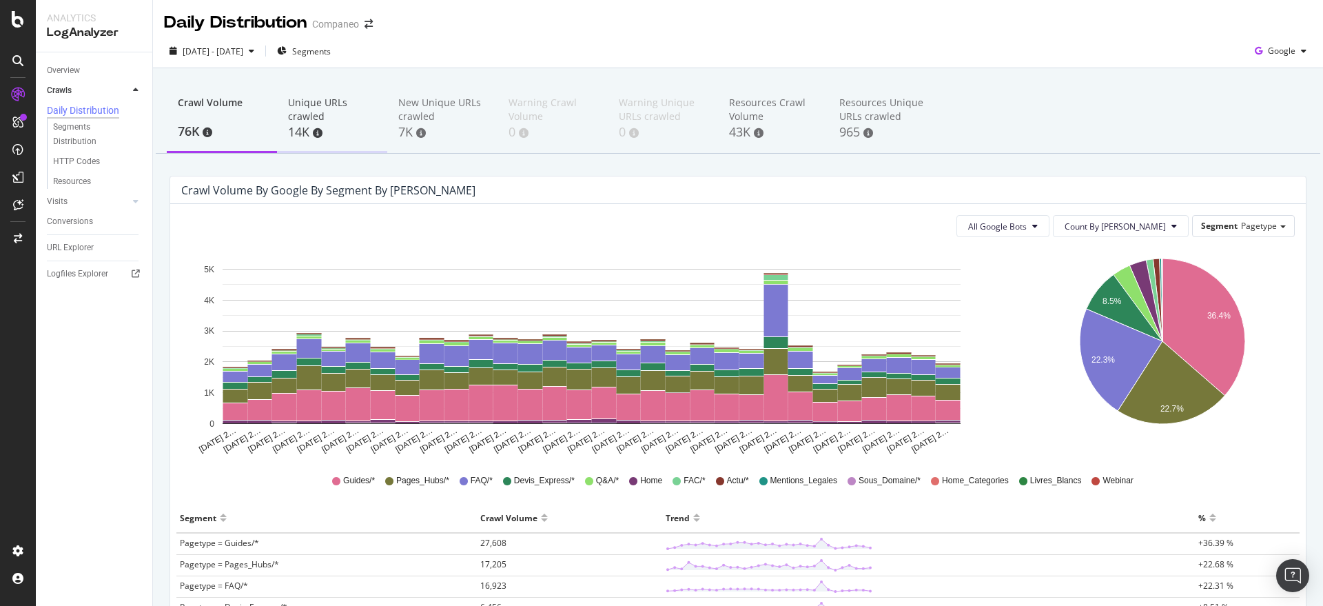
click at [307, 121] on div "Unique URLs crawled" at bounding box center [332, 110] width 88 height 28
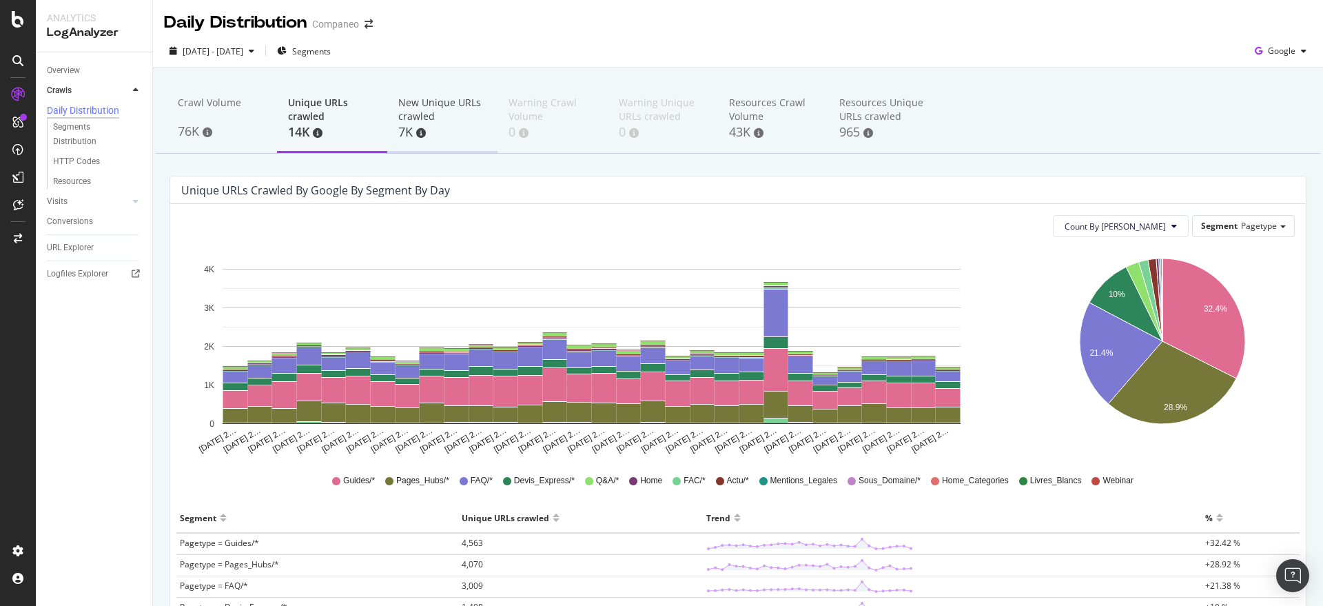
click at [435, 126] on div "7K" at bounding box center [442, 132] width 88 height 18
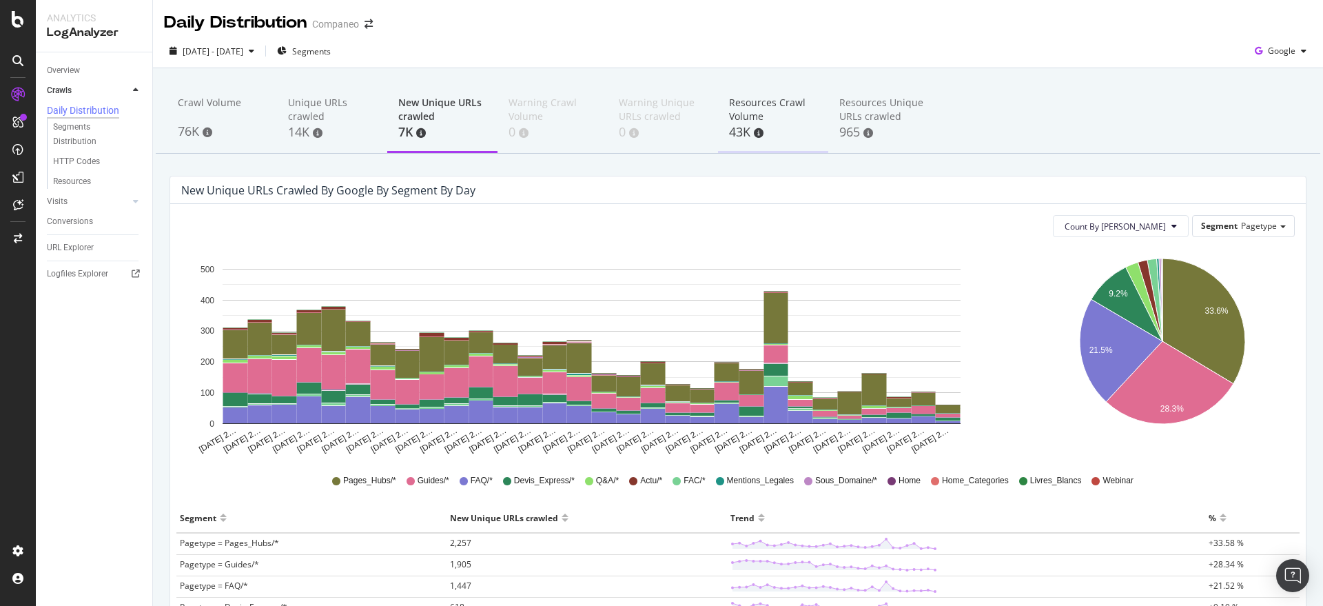
click at [749, 138] on div "43K" at bounding box center [773, 132] width 88 height 18
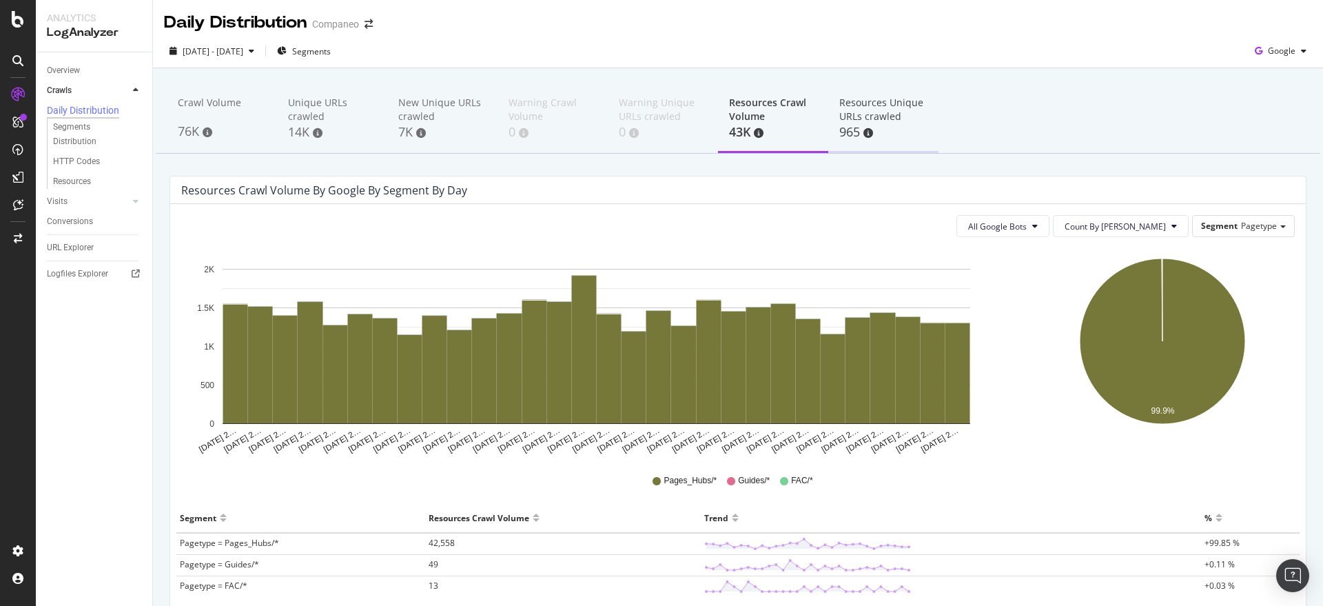
click at [918, 113] on div "Resources Unique URLs crawled" at bounding box center [883, 110] width 88 height 28
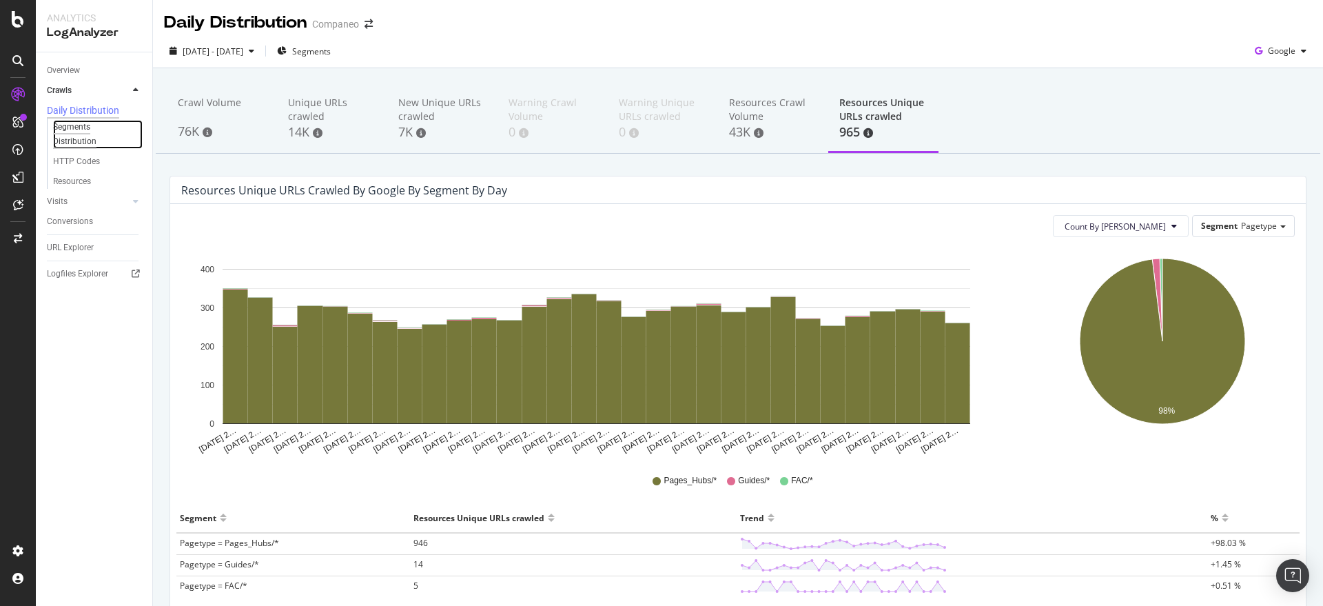
click at [79, 134] on div "Segments Distribution" at bounding box center [91, 134] width 76 height 29
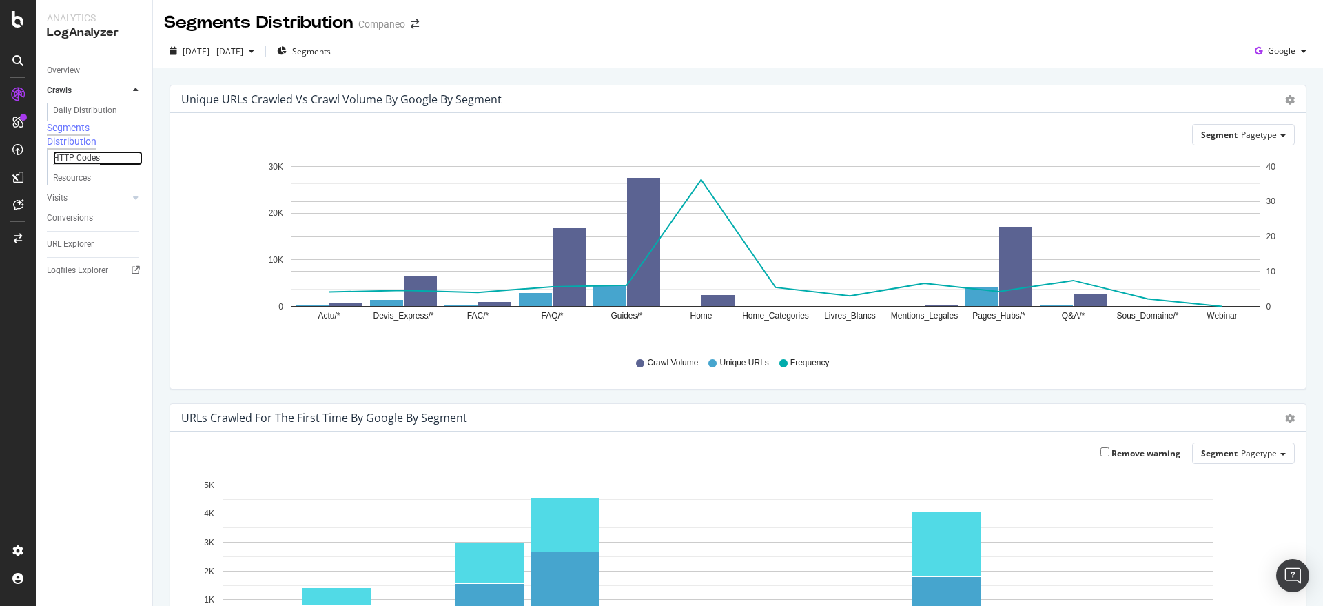
click at [81, 165] on div "HTTP Codes" at bounding box center [76, 158] width 47 height 14
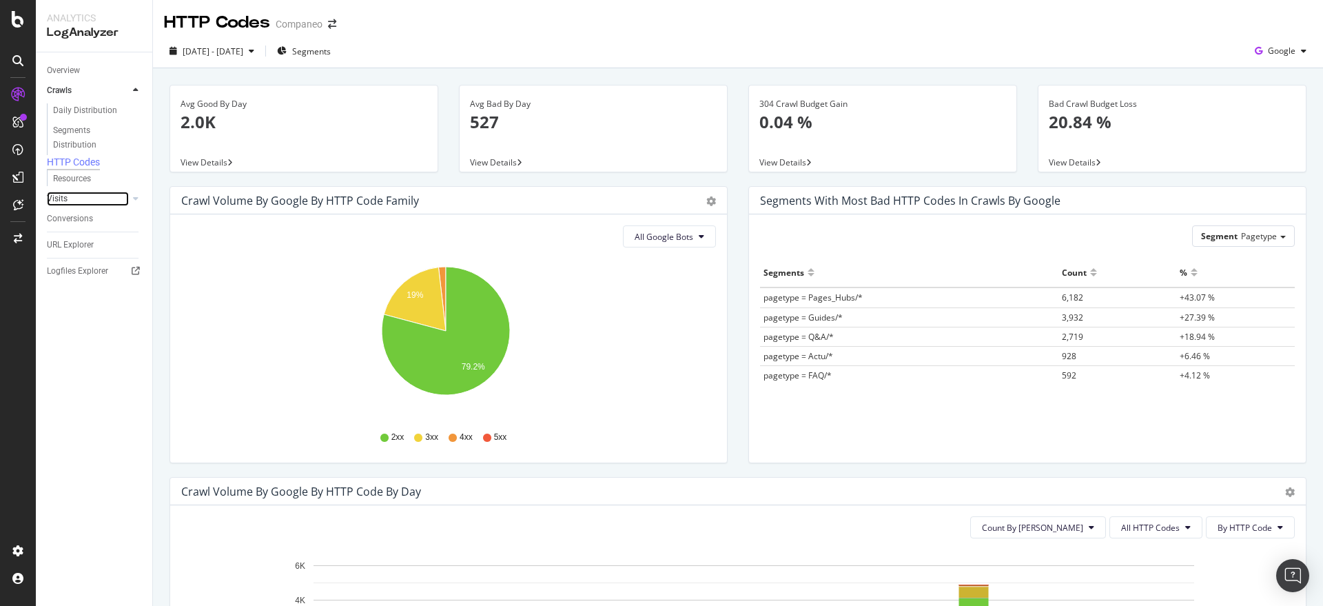
click at [72, 199] on link "Visits" at bounding box center [88, 199] width 82 height 14
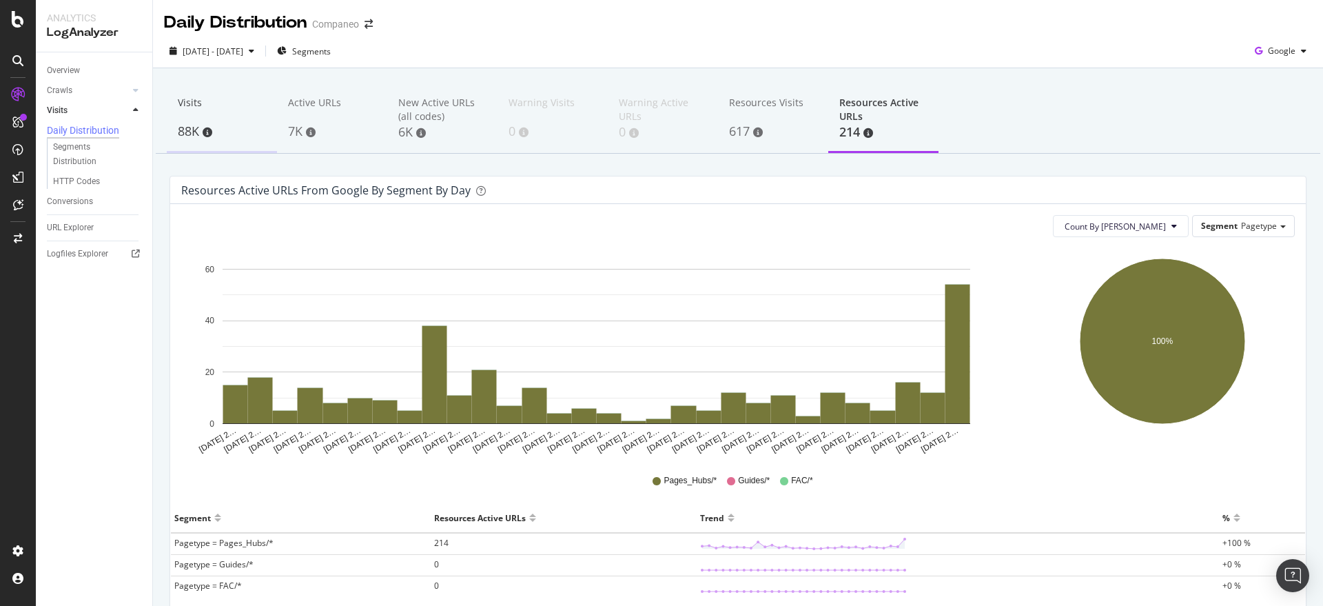
click at [201, 131] on div "88K" at bounding box center [222, 132] width 88 height 18
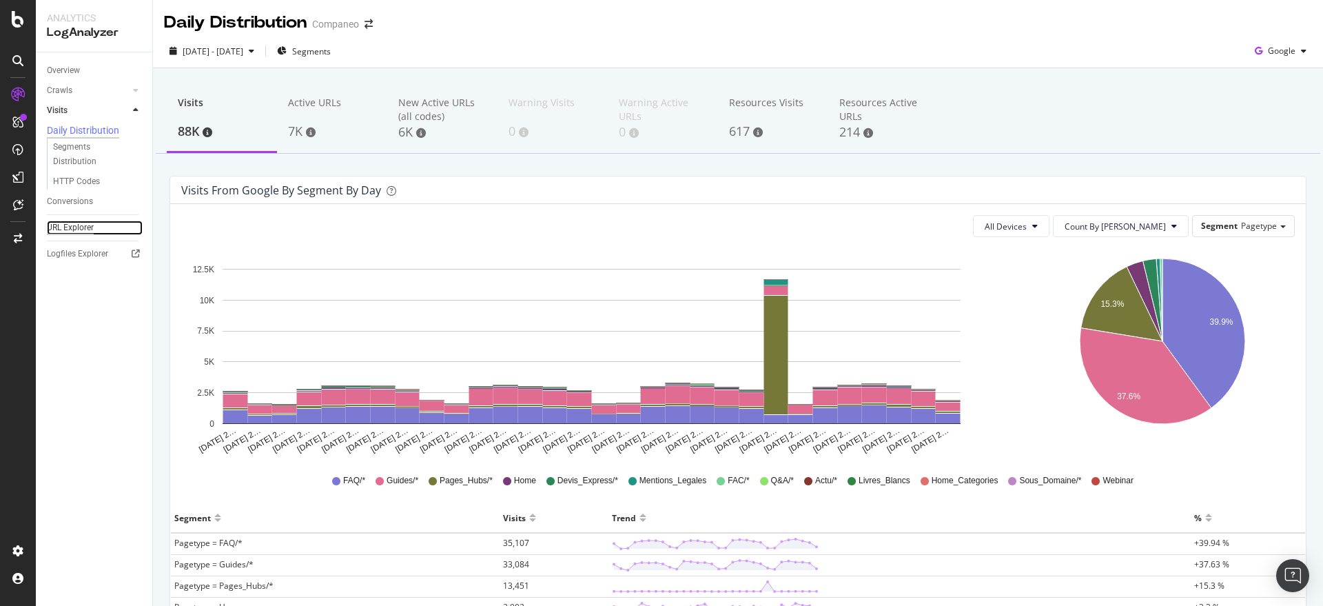
click at [74, 231] on div "URL Explorer" at bounding box center [70, 227] width 47 height 14
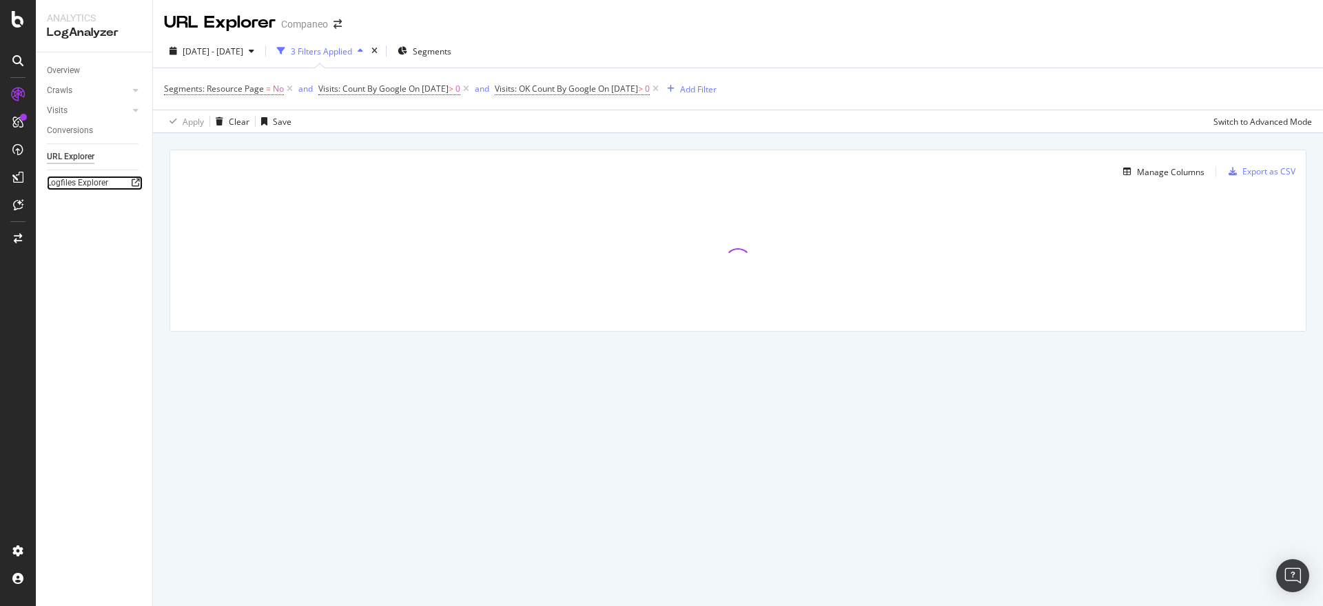
click at [133, 185] on icon at bounding box center [136, 182] width 8 height 8
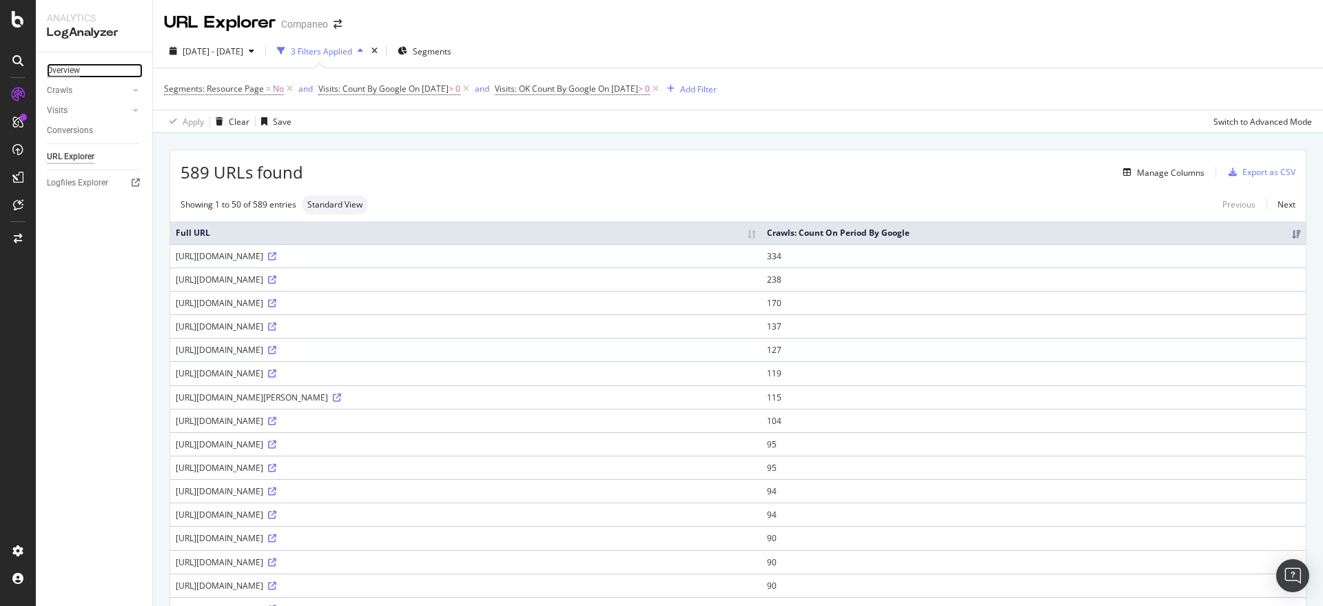
click at [61, 70] on div "Overview" at bounding box center [63, 70] width 33 height 14
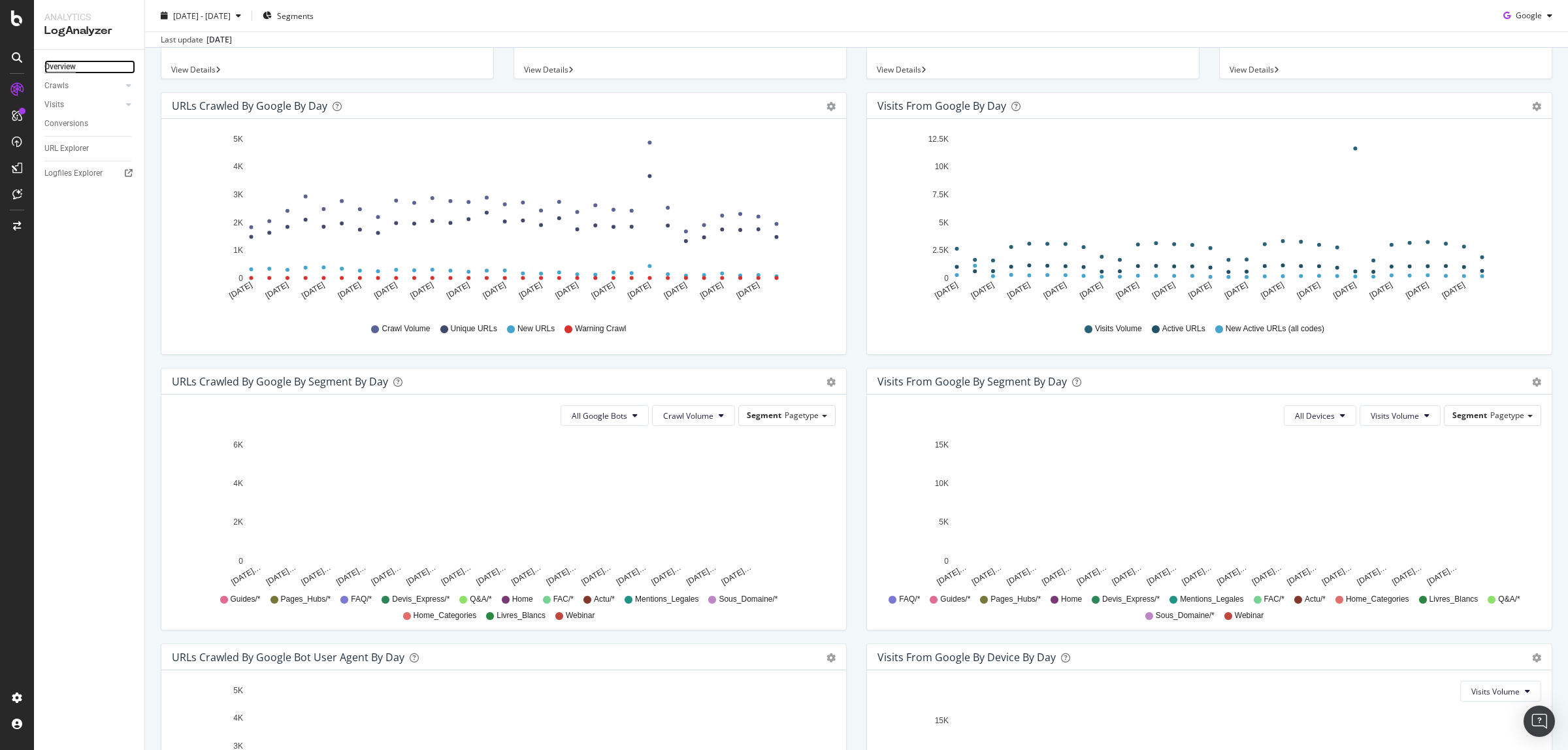
scroll to position [163, 0]
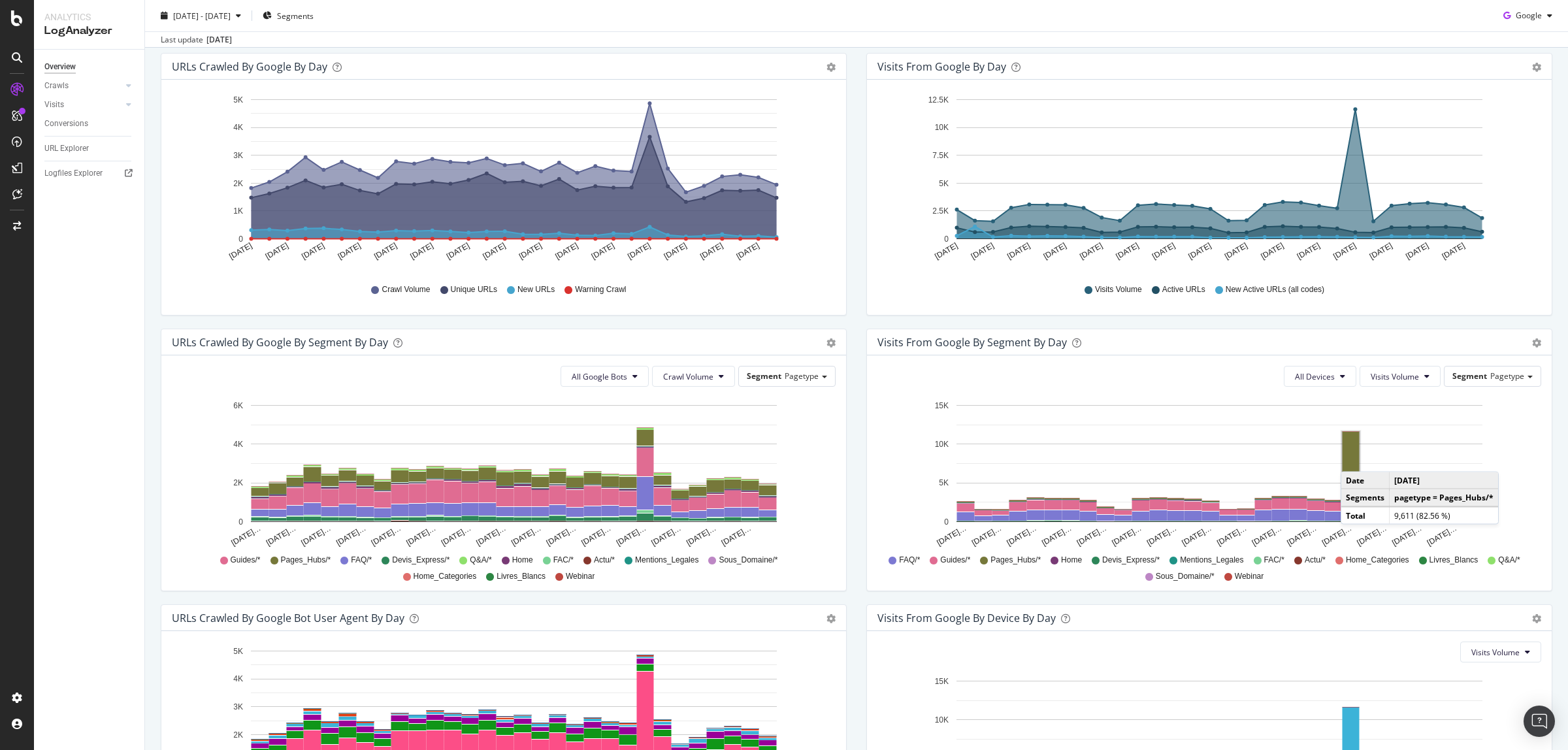
click at [1254, 459] on rect "A chart." at bounding box center [1352, 468] width 17 height 74
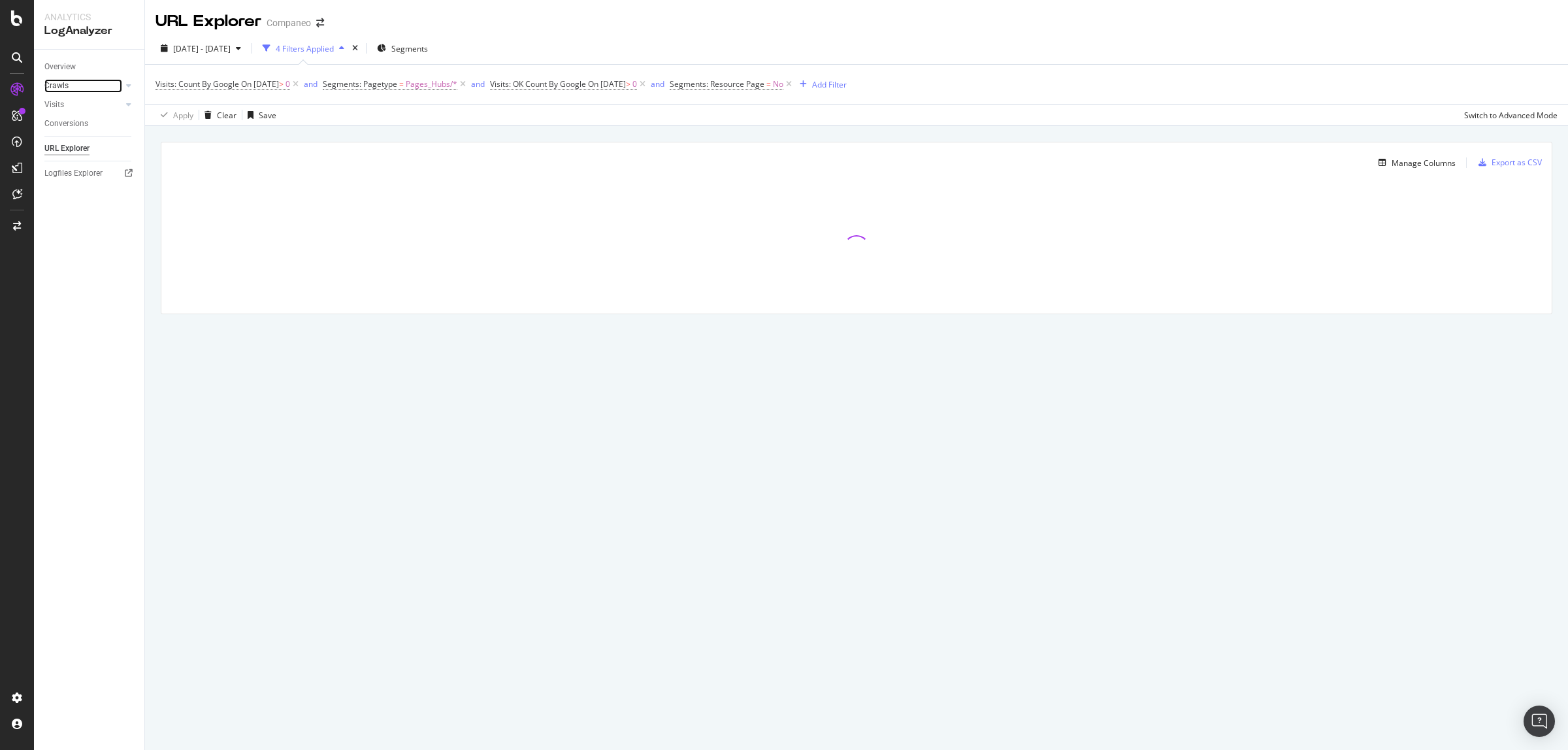
click at [82, 83] on link "Crawls" at bounding box center [83, 85] width 78 height 13
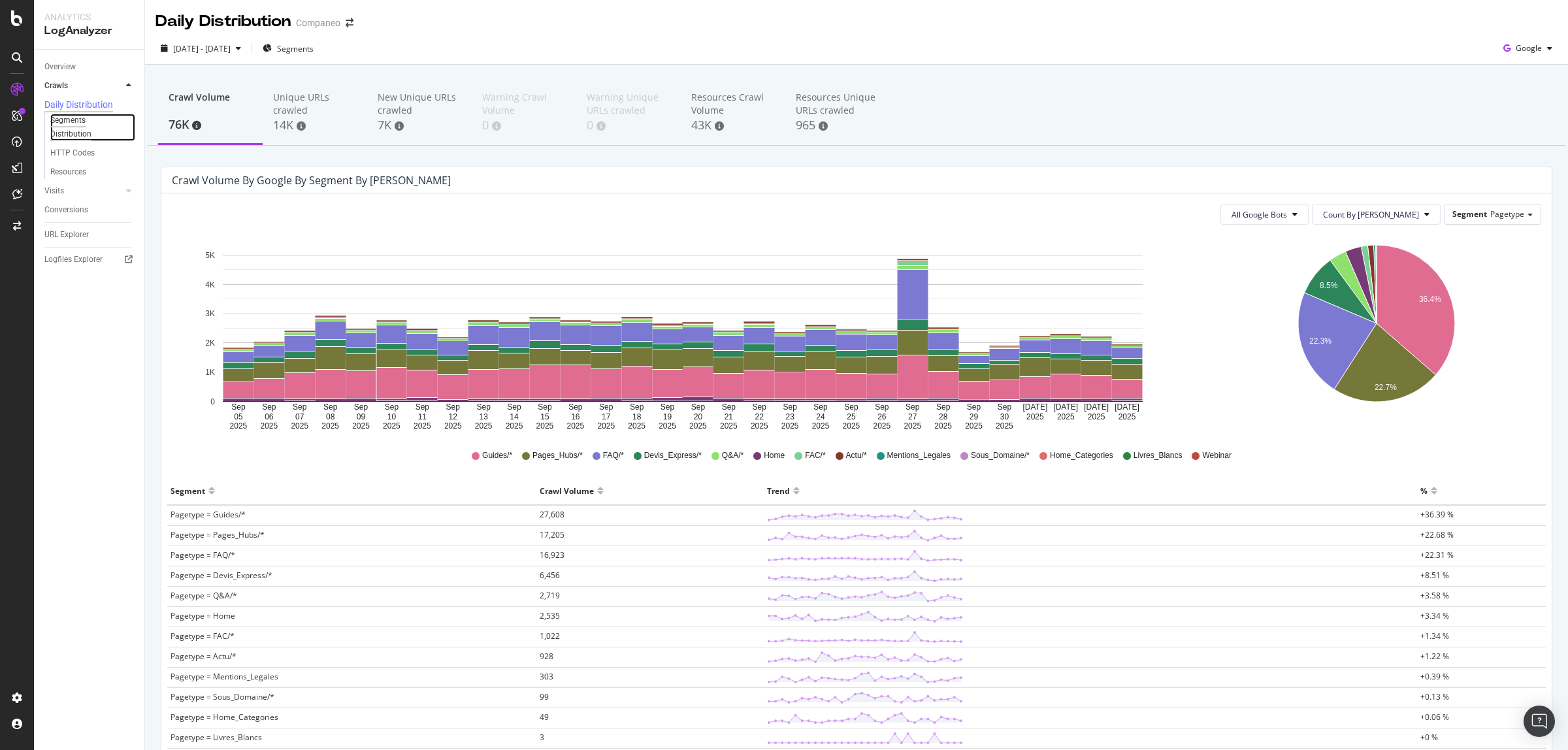
click at [79, 119] on div "Segments Distribution" at bounding box center [86, 127] width 72 height 27
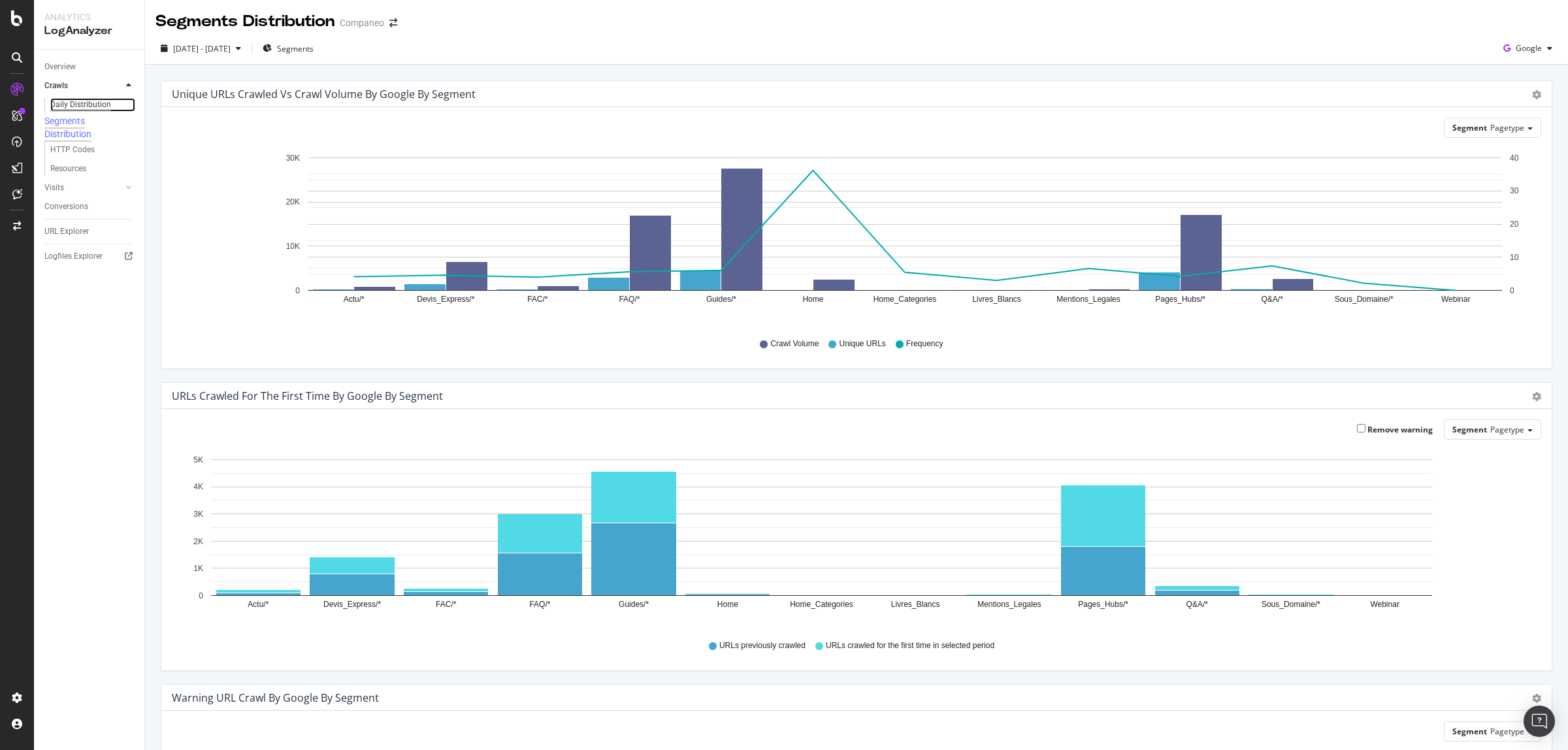
click at [79, 108] on div "Daily Distribution" at bounding box center [81, 104] width 61 height 13
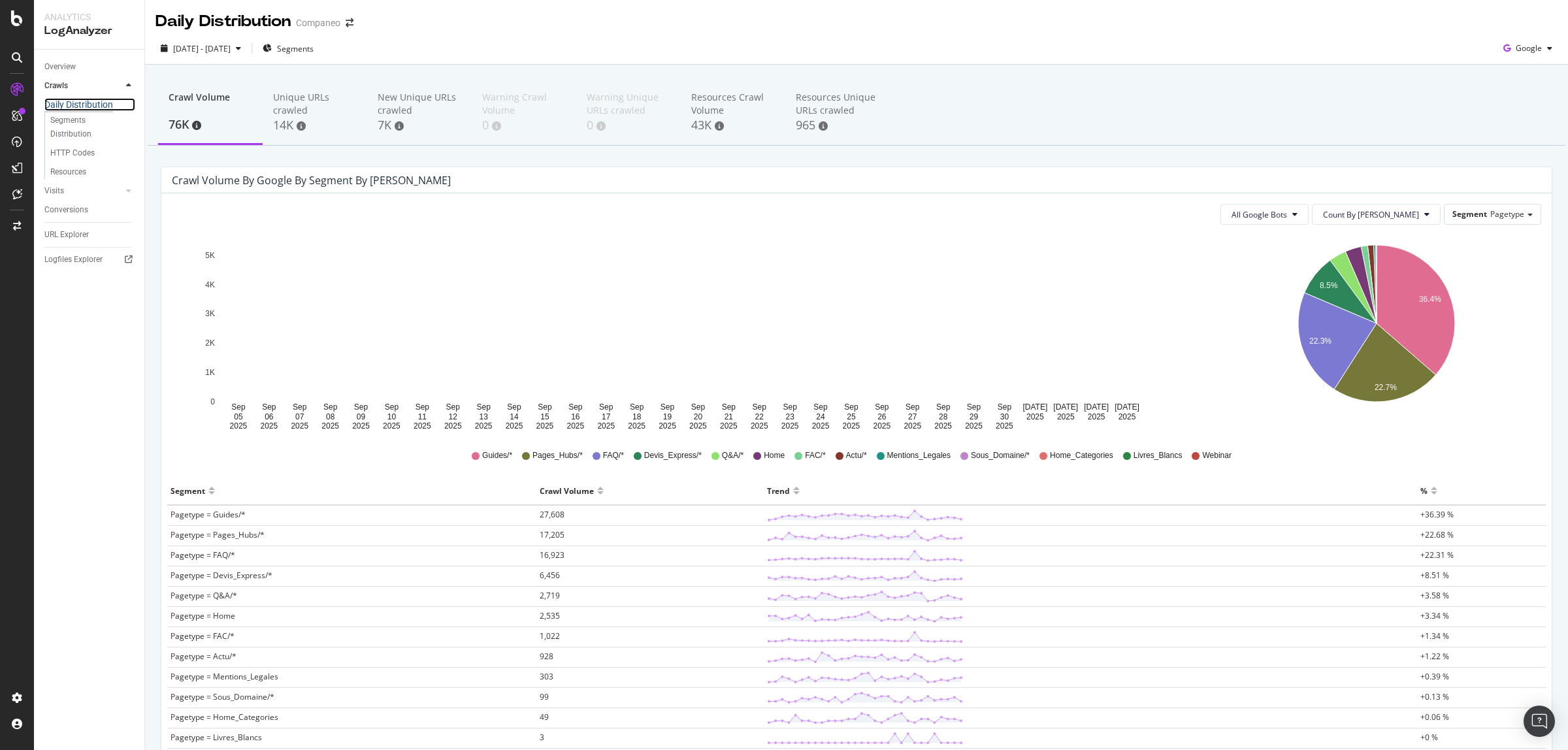
scroll to position [82, 0]
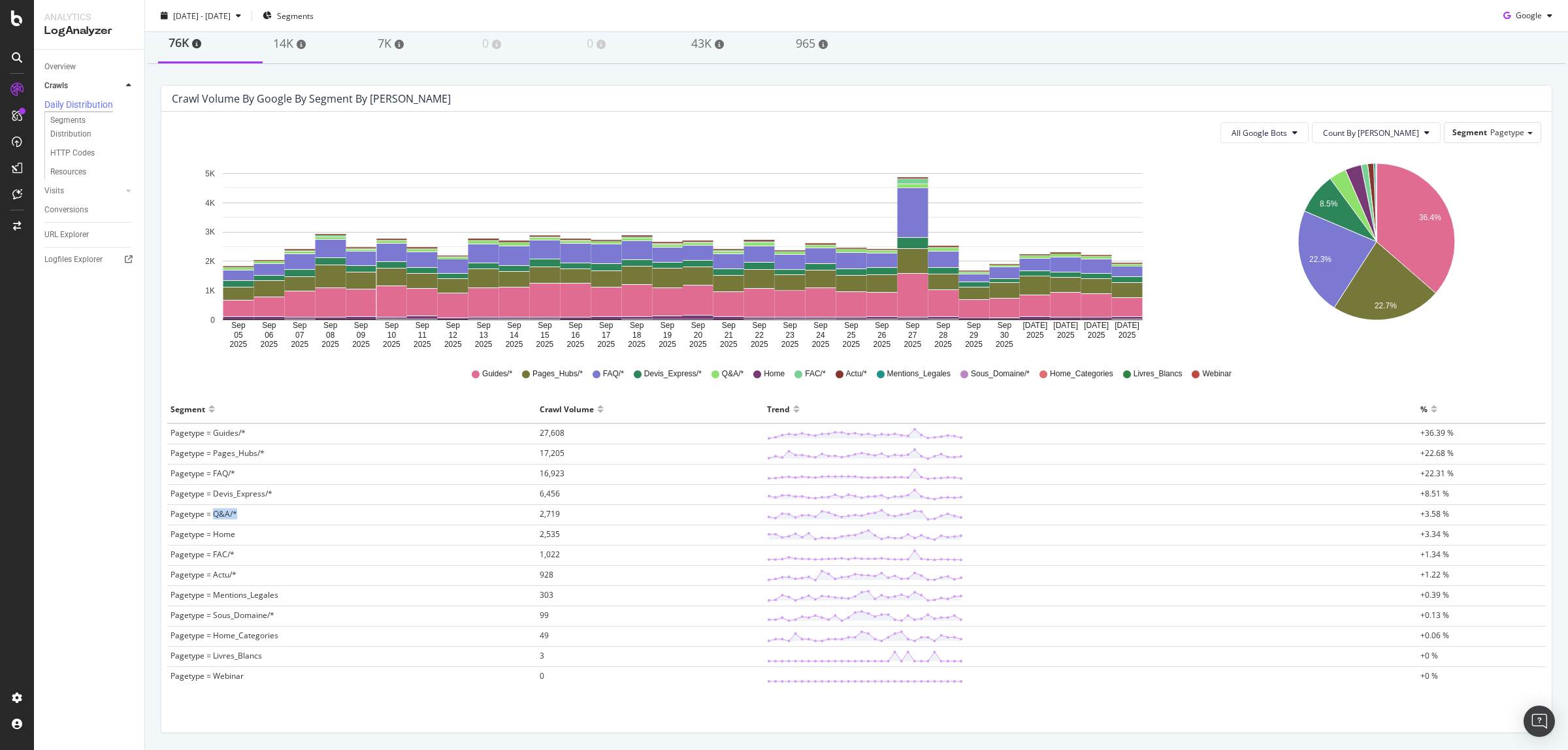
drag, startPoint x: 212, startPoint y: 513, endPoint x: 240, endPoint y: 513, distance: 28.0
click at [240, 513] on td "Pagetype = Q&A/*" at bounding box center [351, 514] width 369 height 20
drag, startPoint x: 213, startPoint y: 471, endPoint x: 236, endPoint y: 474, distance: 23.2
click at [236, 474] on td "Pagetype = FAQ/*" at bounding box center [351, 474] width 369 height 20
click at [377, 508] on td "Pagetype = Q&A/*" at bounding box center [351, 514] width 369 height 20
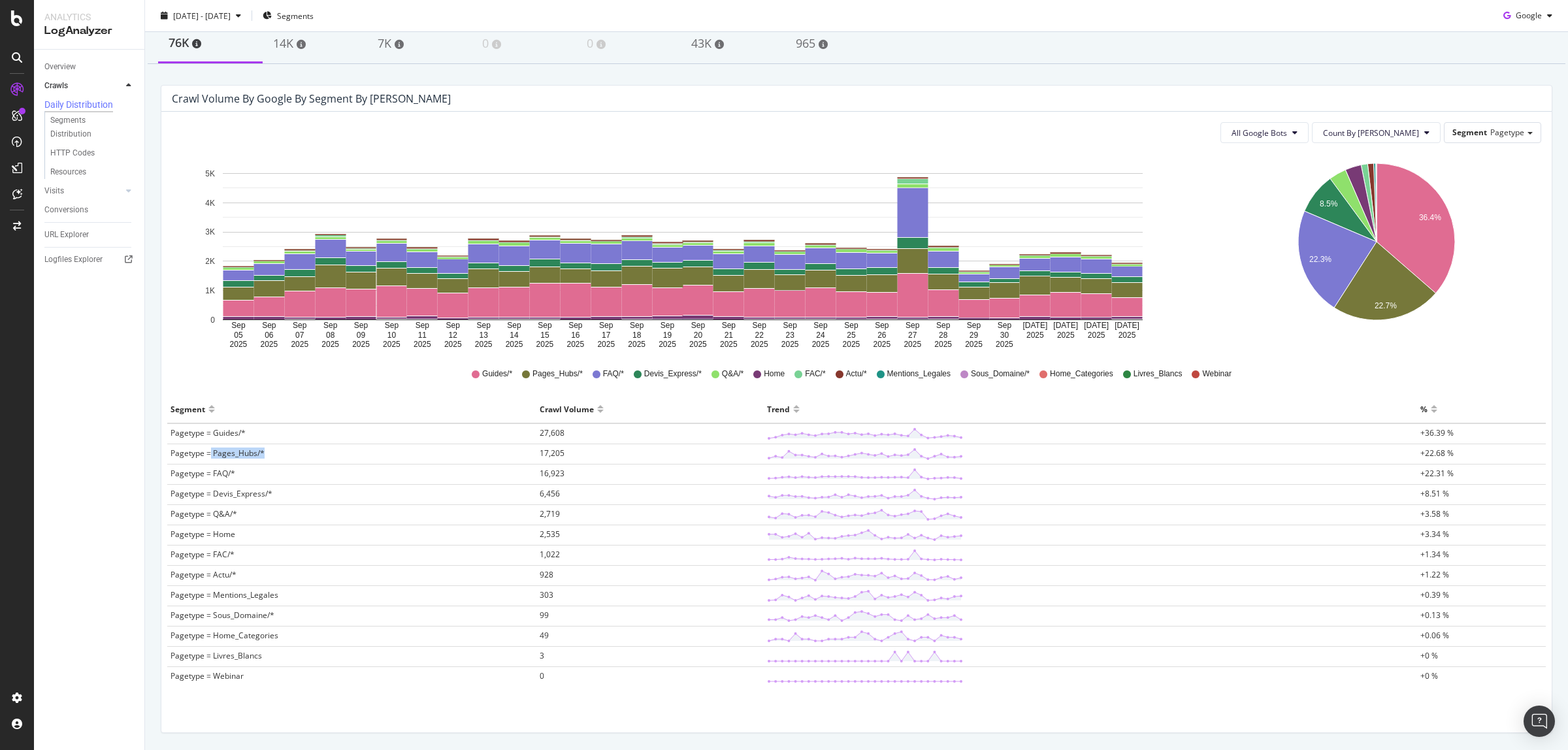
drag, startPoint x: 212, startPoint y: 454, endPoint x: 283, endPoint y: 452, distance: 71.0
click at [283, 452] on td "Pagetype = Pages_Hubs/*" at bounding box center [351, 453] width 369 height 20
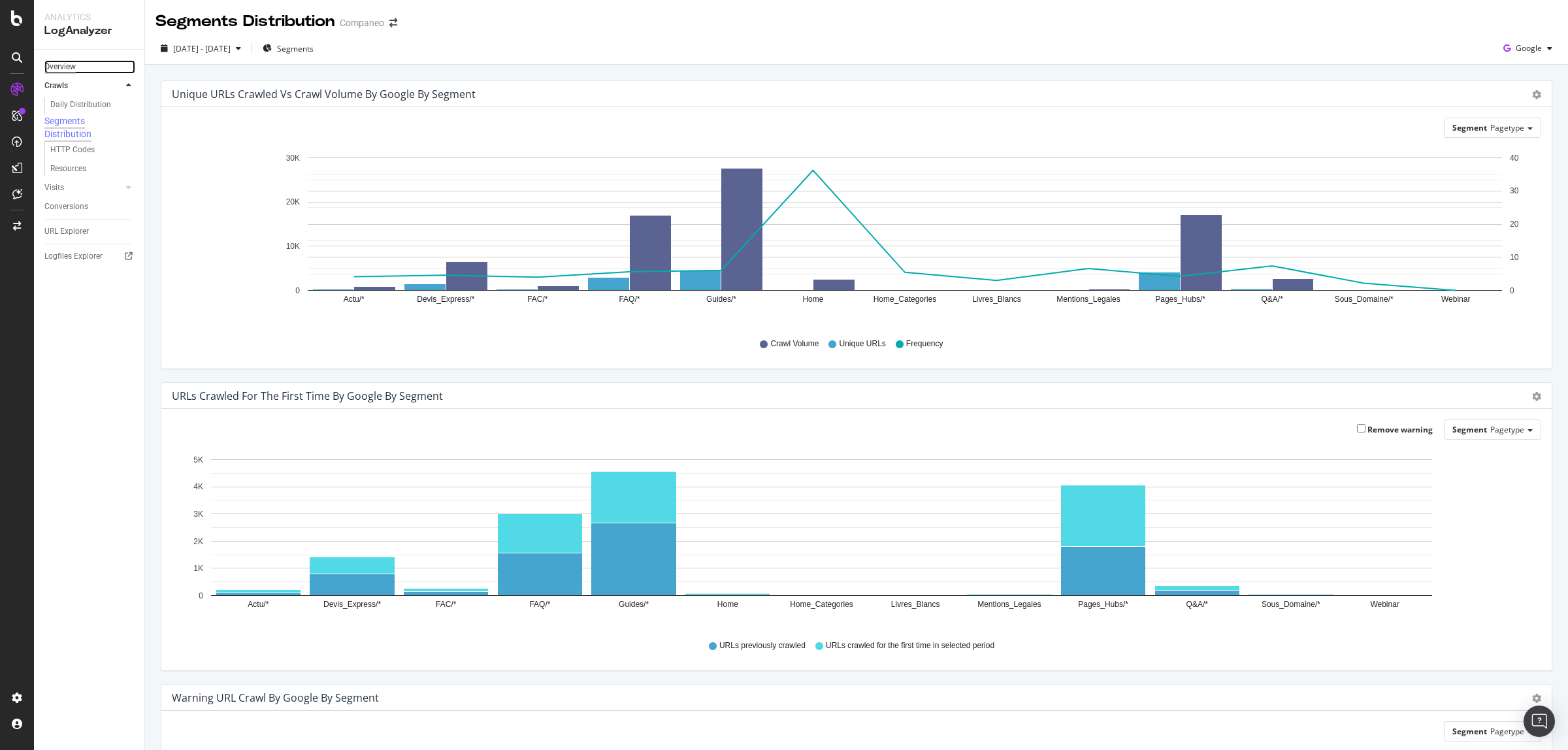
click at [66, 66] on div "Overview" at bounding box center [60, 66] width 31 height 13
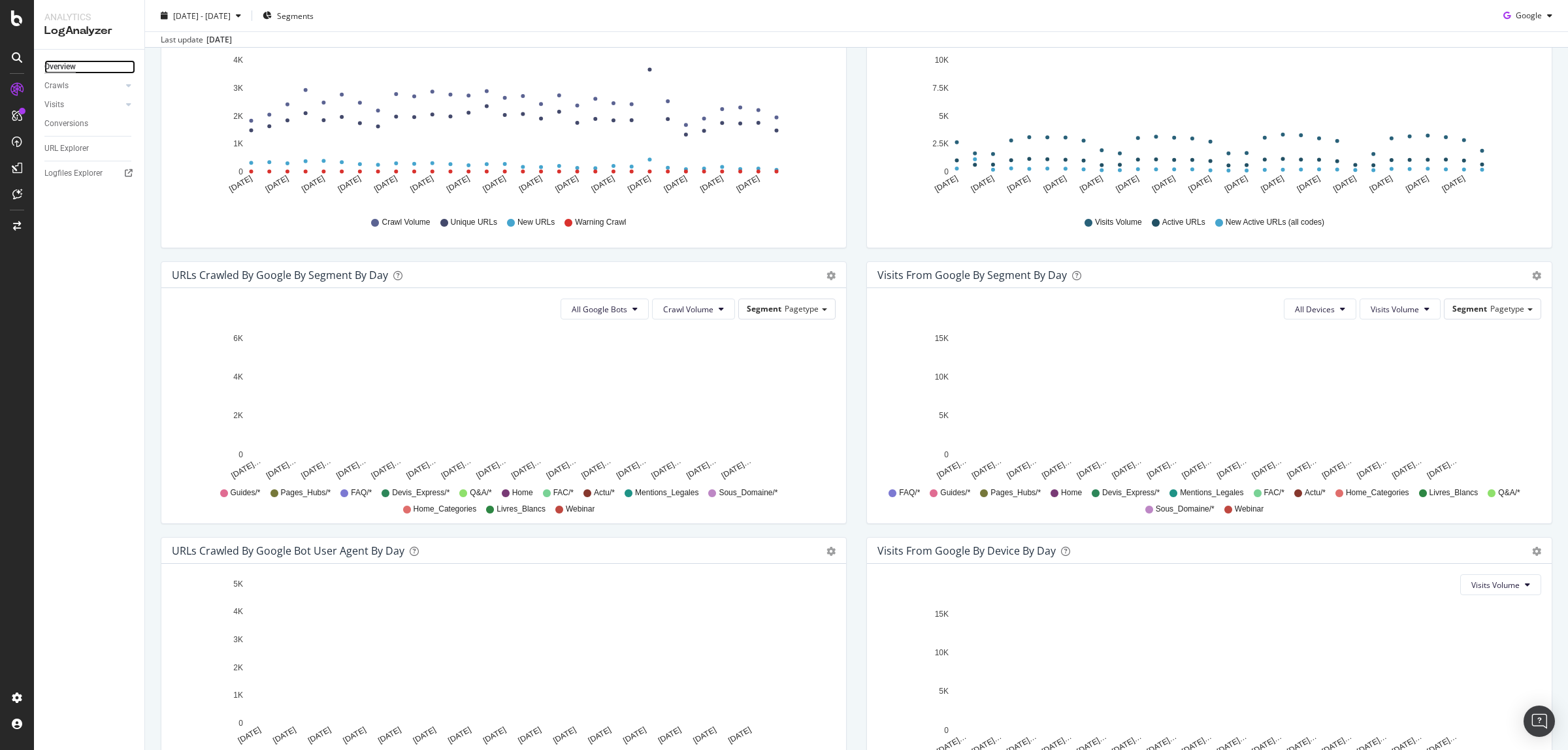
scroll to position [95, 0]
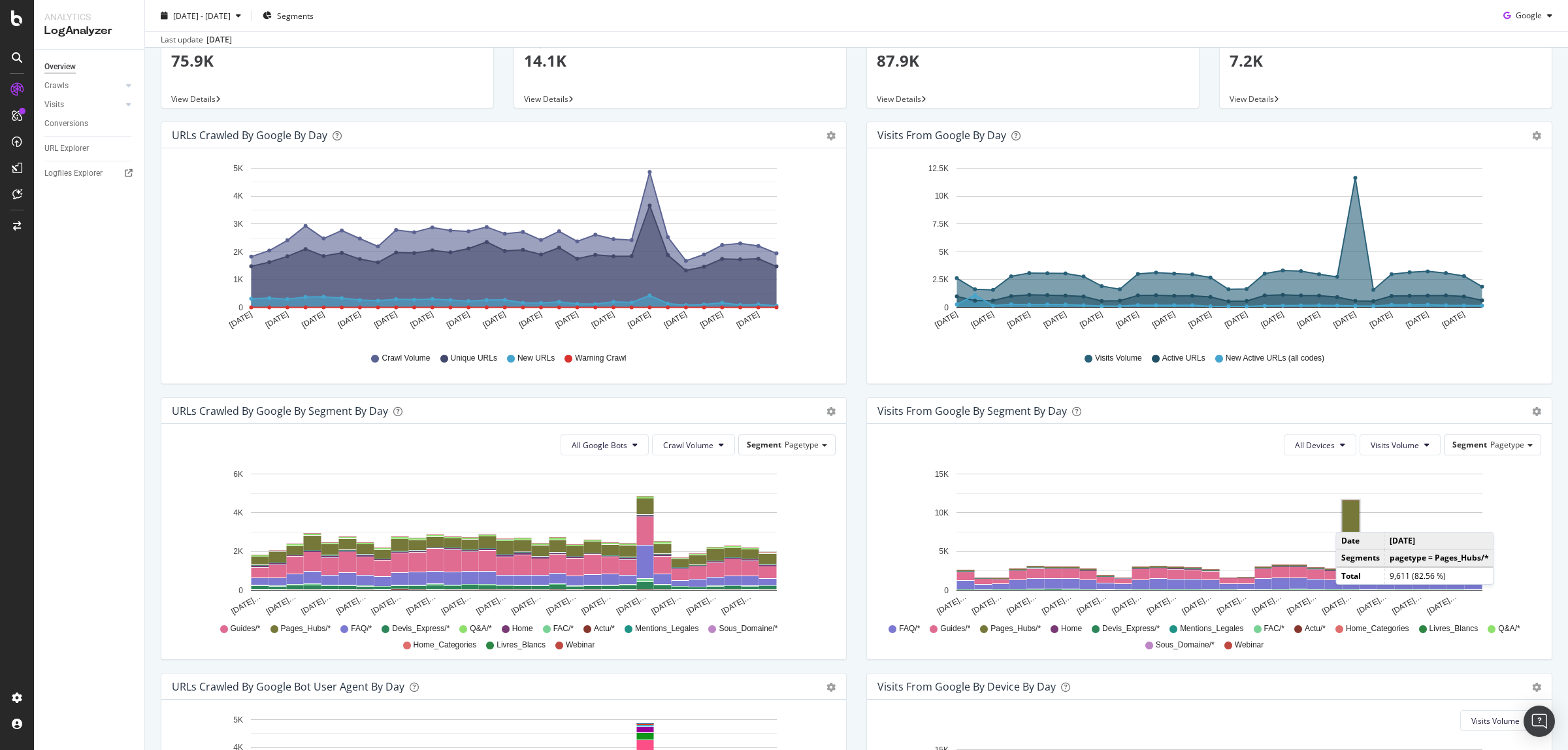
click at [1254, 520] on rect "A chart." at bounding box center [1352, 538] width 17 height 74
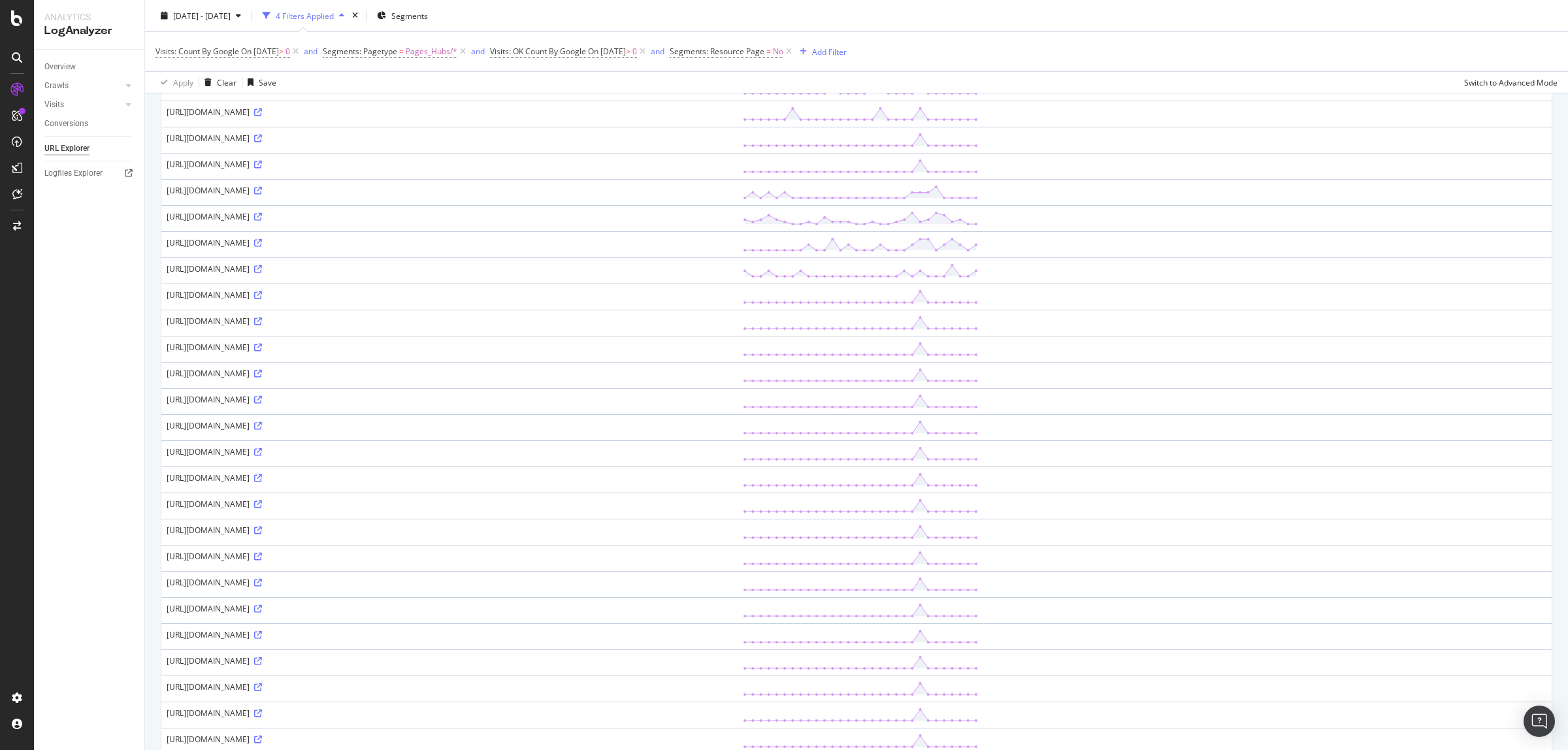
scroll to position [163, 0]
drag, startPoint x: 297, startPoint y: 639, endPoint x: 706, endPoint y: 527, distance: 424.1
click at [706, 527] on div "[URL][DOMAIN_NAME]" at bounding box center [450, 523] width 566 height 11
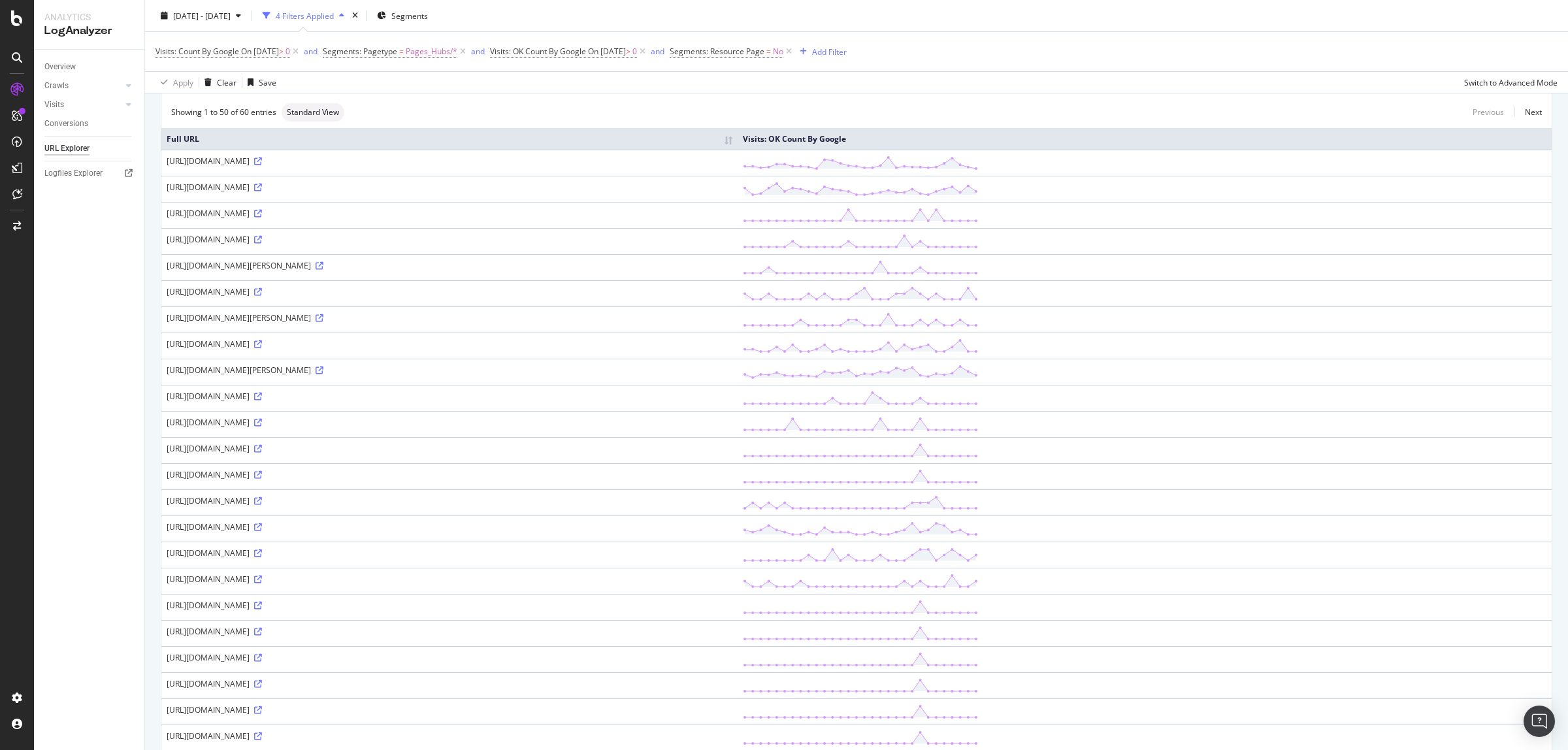
scroll to position [0, 0]
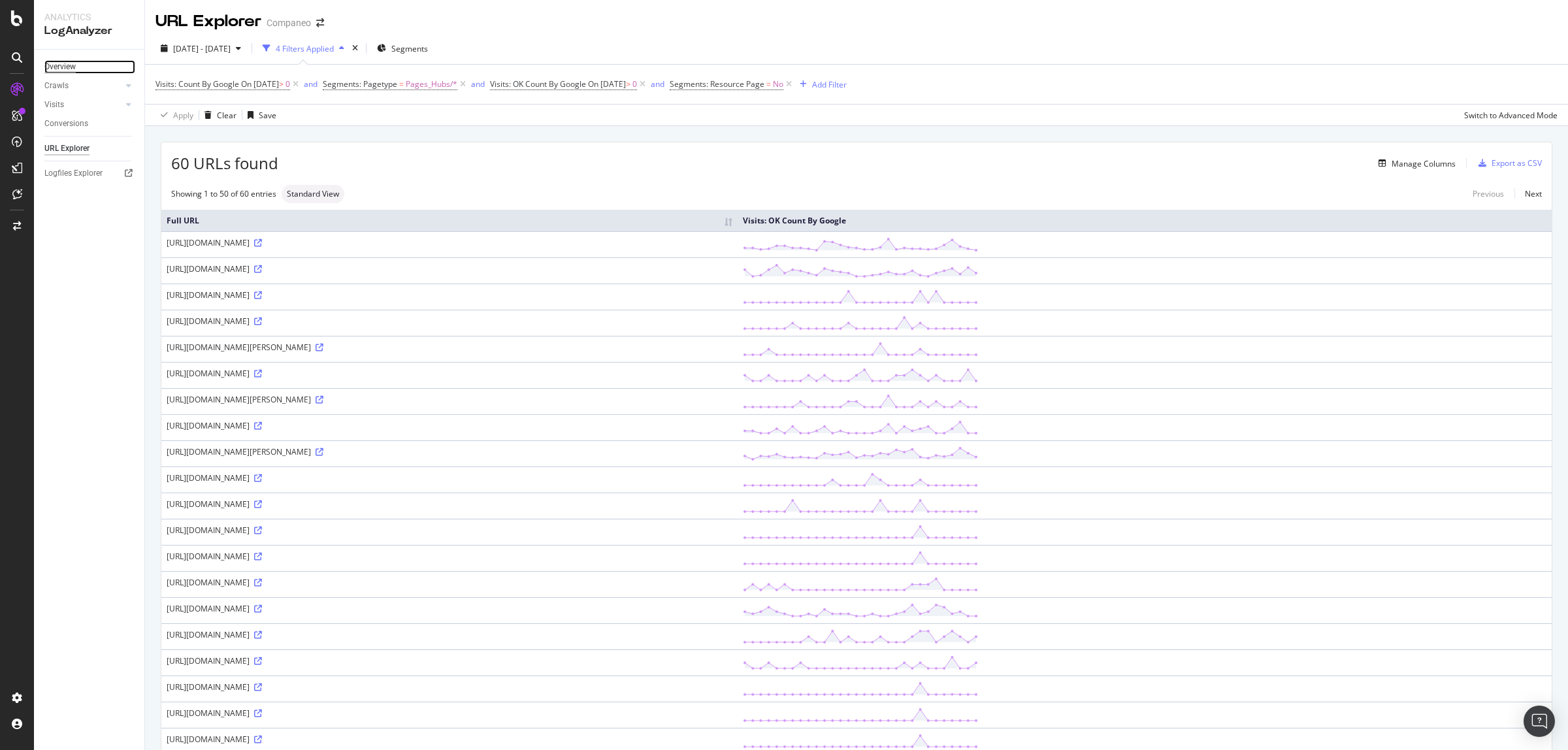
click at [54, 63] on div "Overview" at bounding box center [60, 66] width 31 height 13
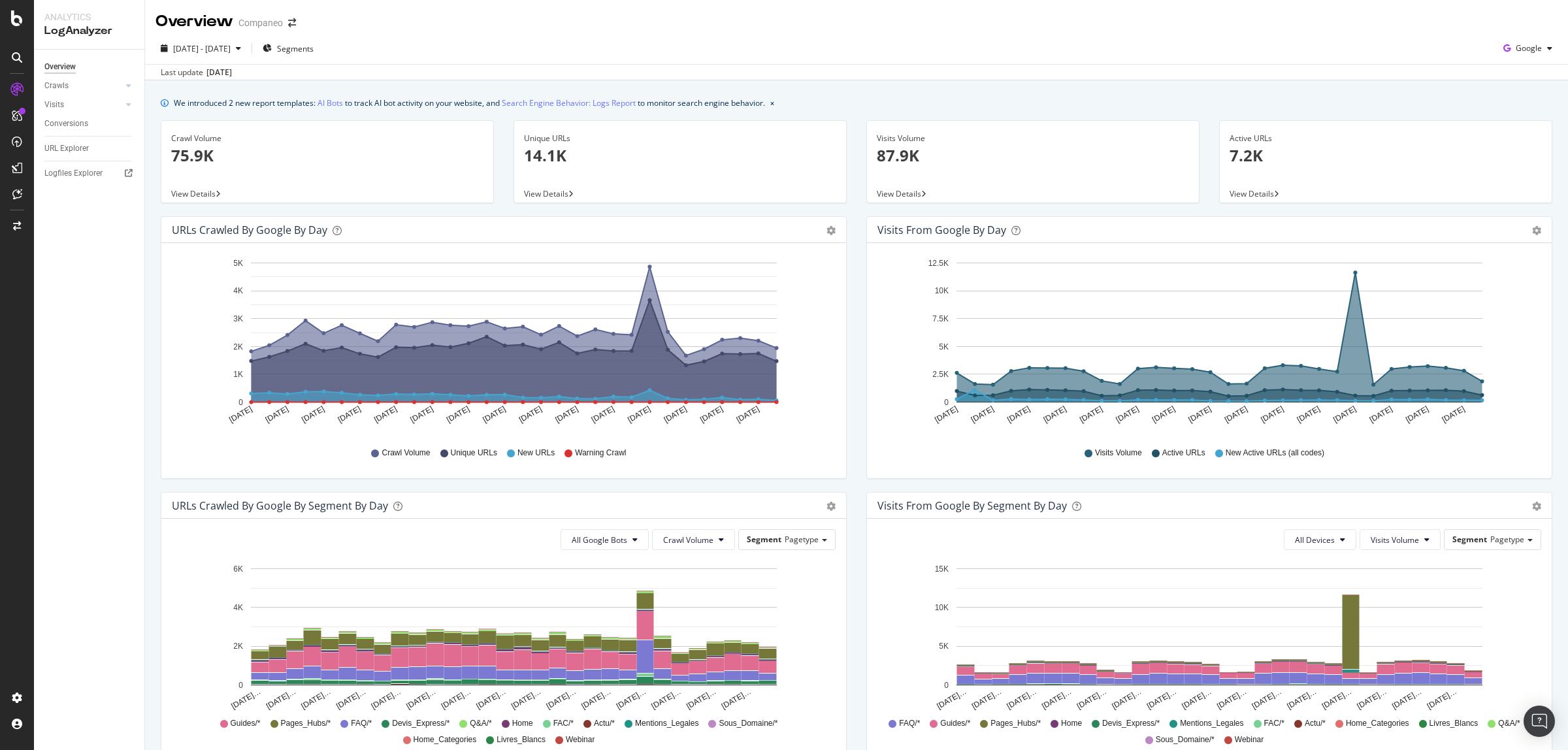
click at [857, 491] on div "Visits from Google by day Area Table Hold CTRL while clicking to filter the rep…" at bounding box center [1209, 354] width 706 height 276
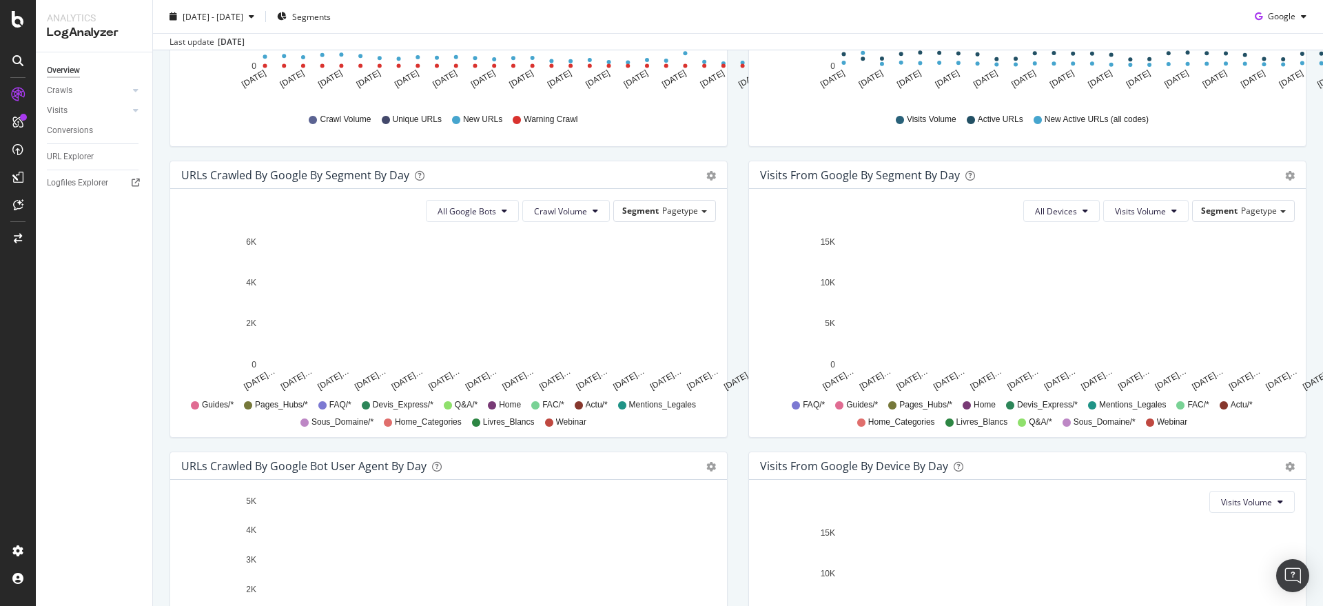
scroll to position [357, 0]
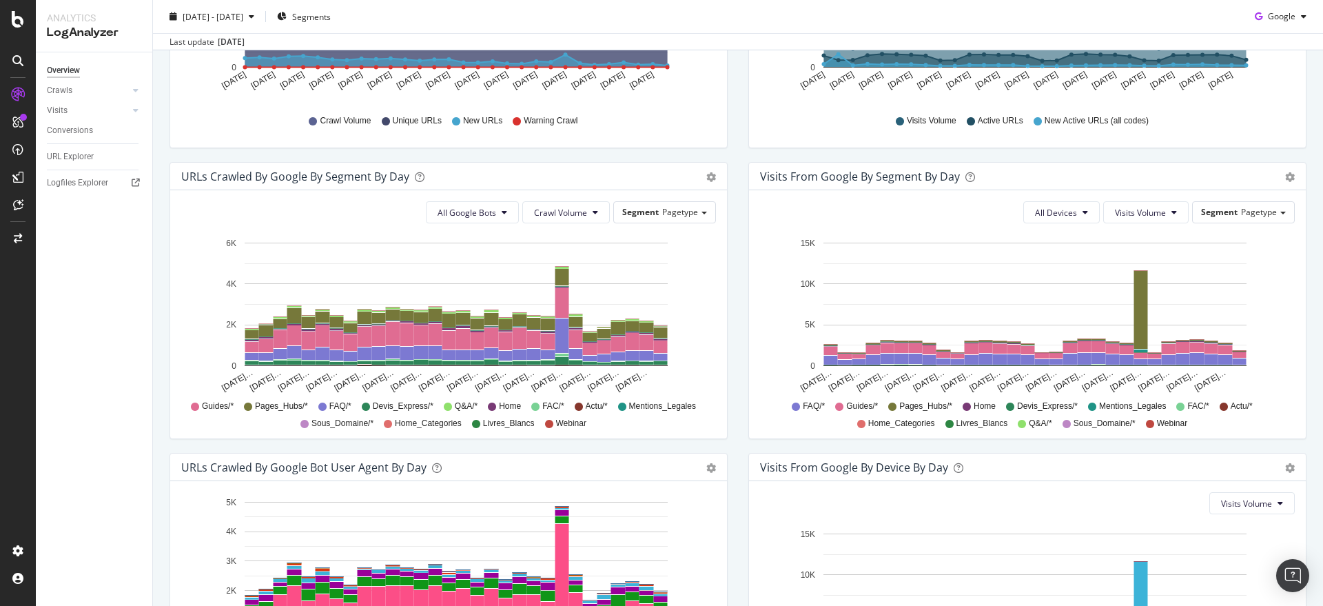
click at [730, 343] on div "URLs Crawled by Google By Segment By Day Timeline (by Value) Table All Google B…" at bounding box center [448, 307] width 579 height 291
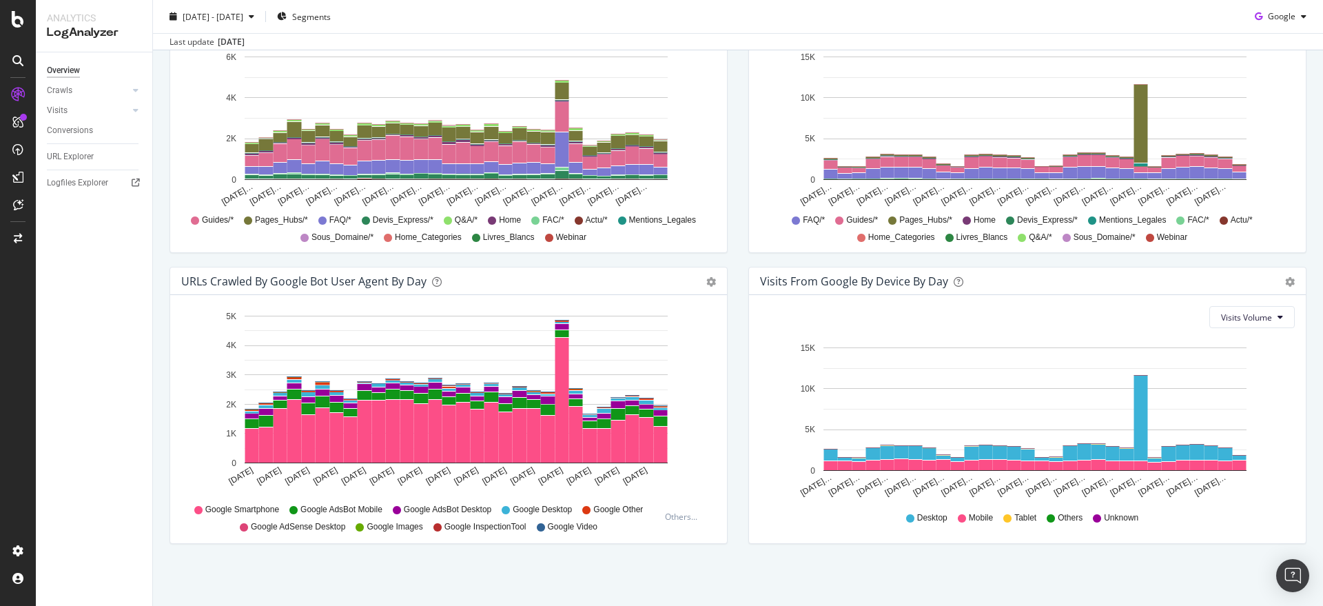
scroll to position [0, 0]
